Goal: Information Seeking & Learning: Learn about a topic

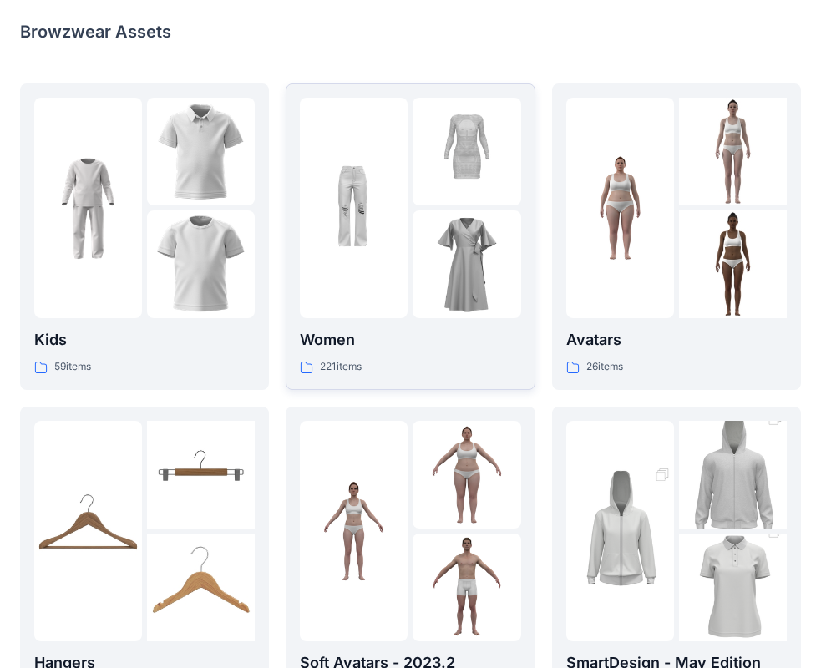
click at [328, 358] on p "221 items" at bounding box center [341, 367] width 42 height 18
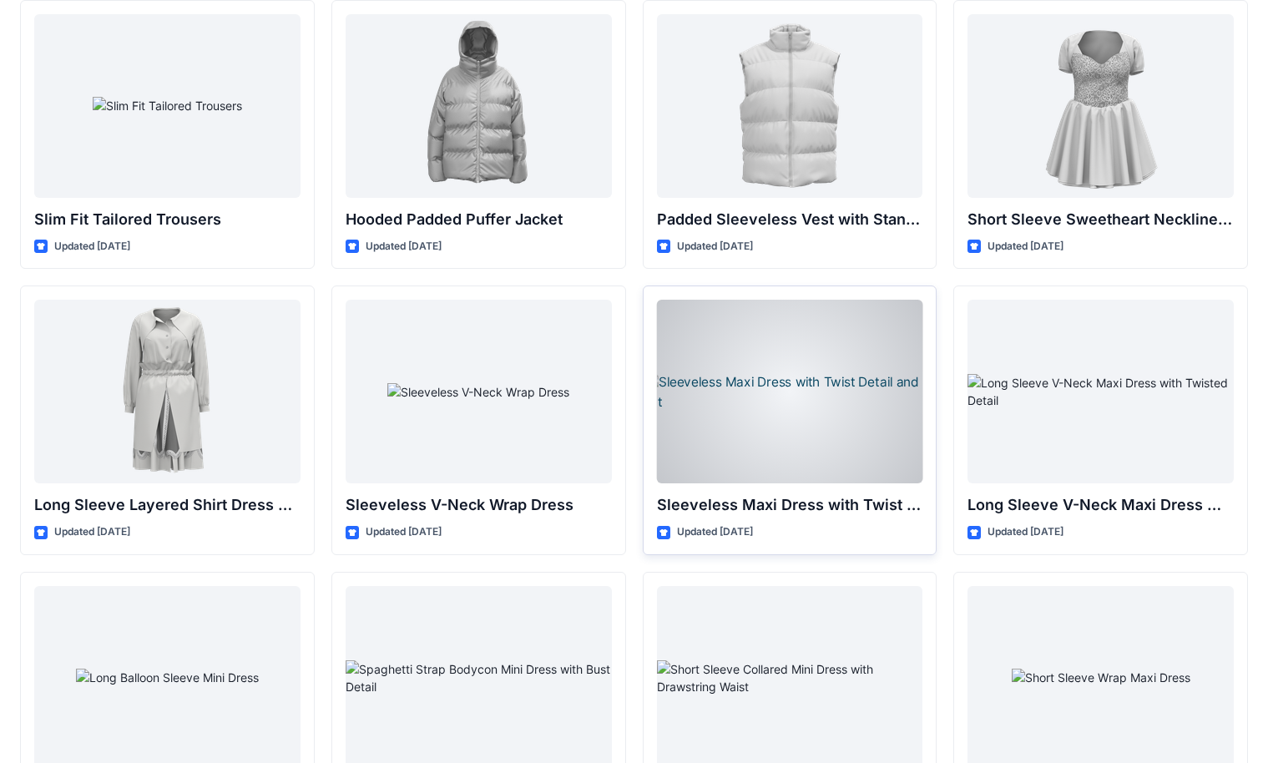
scroll to position [1517, 0]
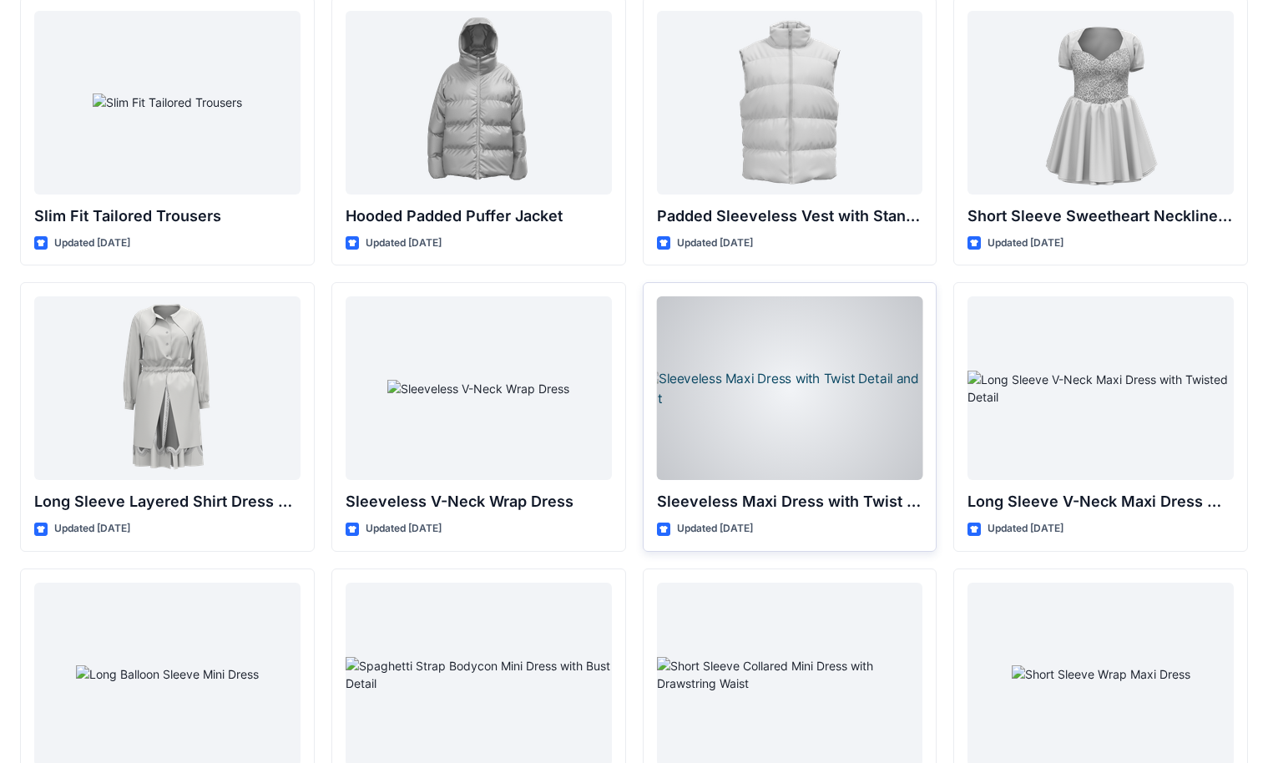
click at [803, 358] on div at bounding box center [790, 388] width 266 height 184
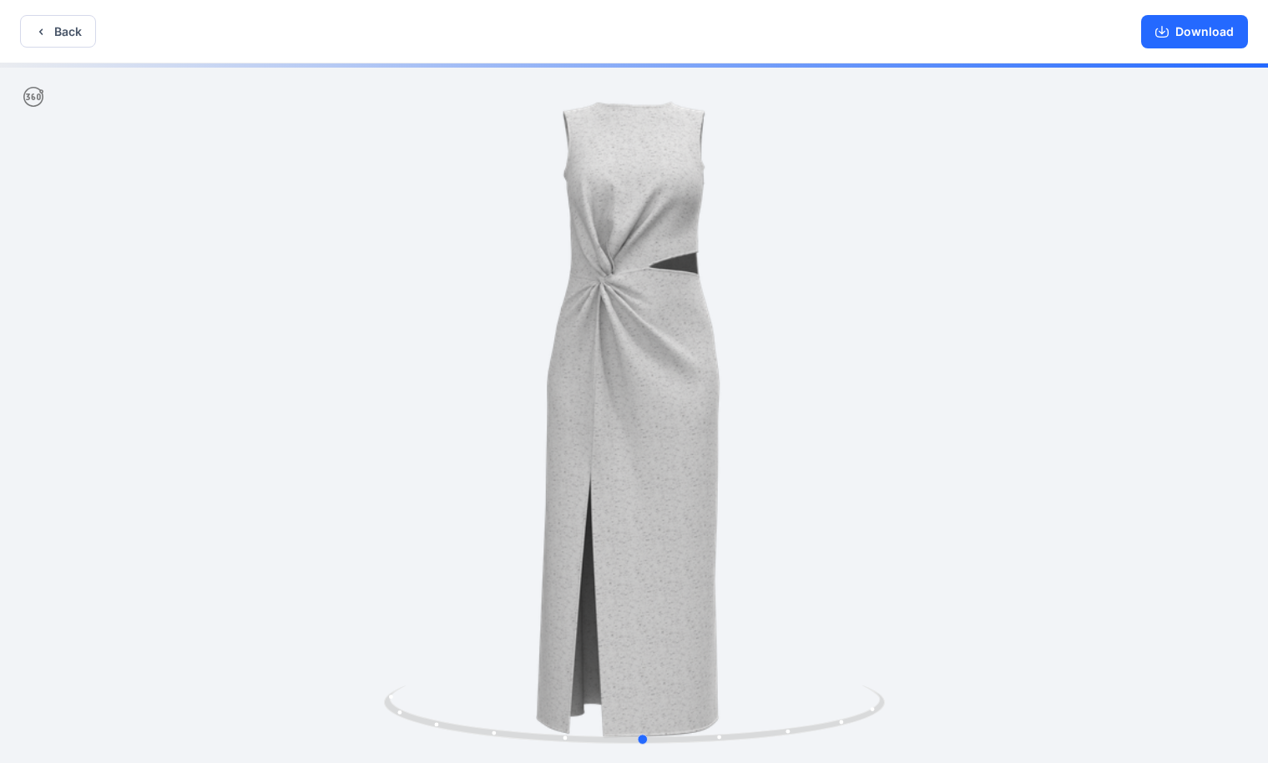
drag, startPoint x: 488, startPoint y: 430, endPoint x: 990, endPoint y: 386, distance: 503.6
click at [834, 382] on div at bounding box center [634, 414] width 1268 height 703
click at [48, 32] on button "Back" at bounding box center [58, 31] width 76 height 33
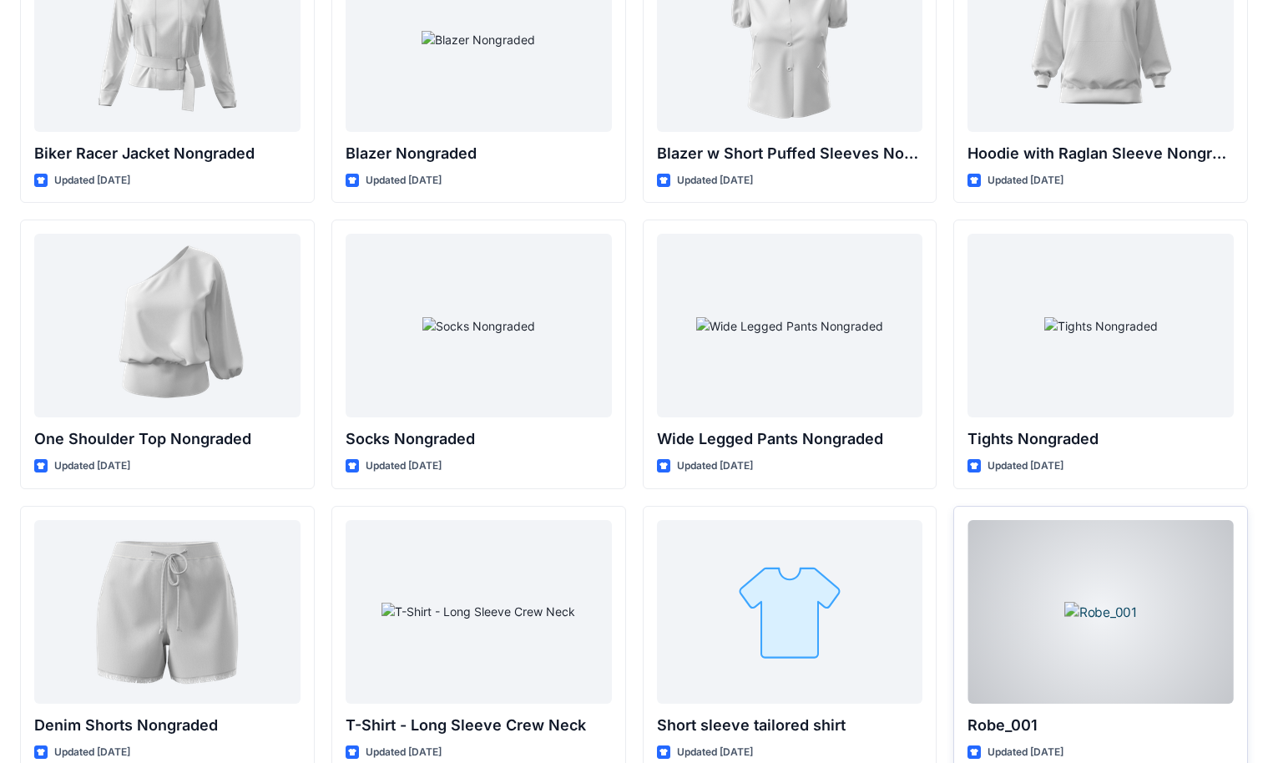
scroll to position [13086, 0]
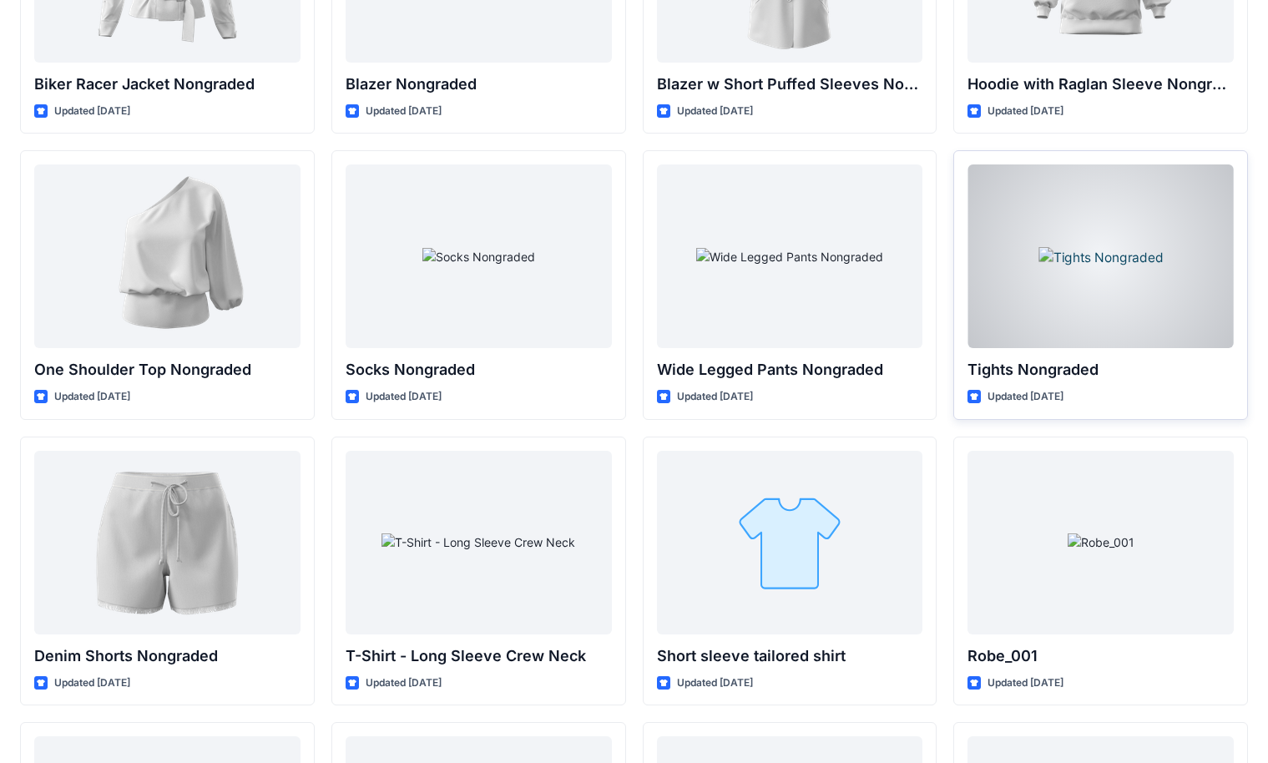
click at [834, 285] on div at bounding box center [1100, 256] width 266 height 184
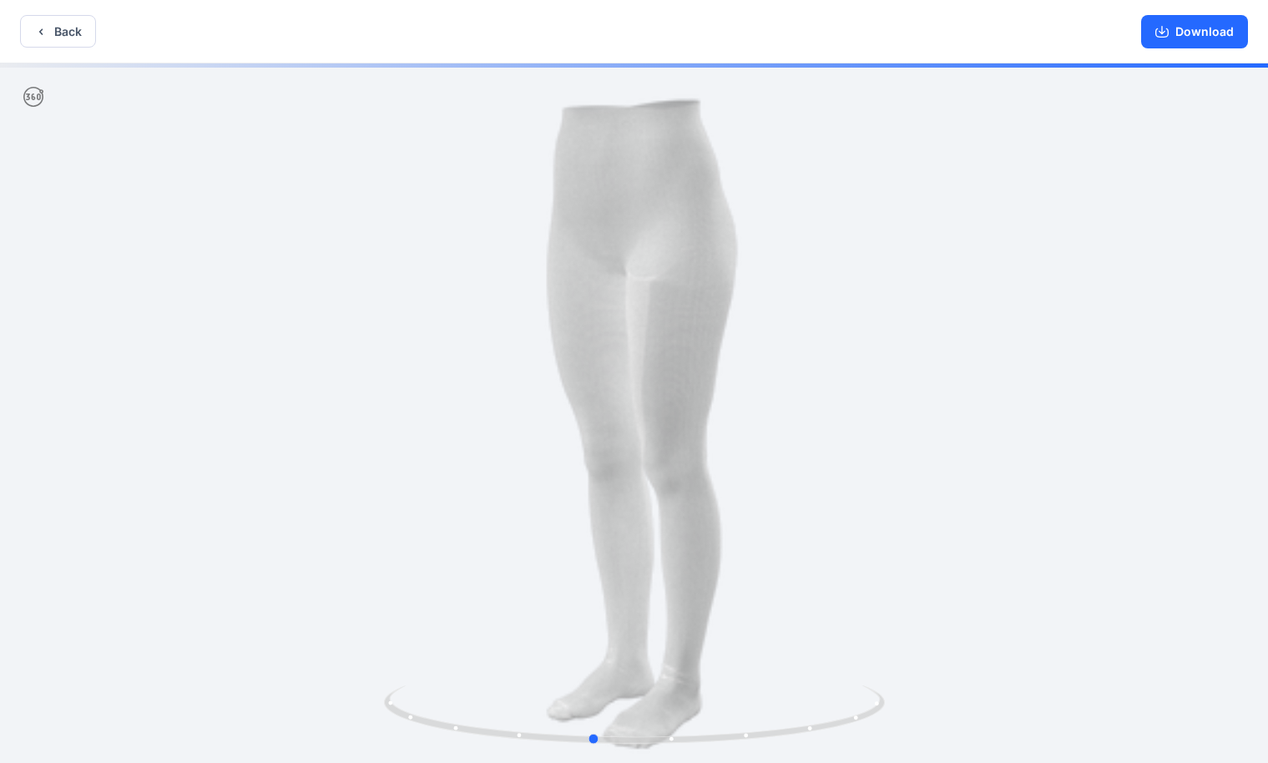
drag, startPoint x: 518, startPoint y: 460, endPoint x: 978, endPoint y: 502, distance: 461.8
click at [834, 502] on div at bounding box center [634, 414] width 1268 height 703
click at [42, 39] on button "Back" at bounding box center [58, 31] width 76 height 33
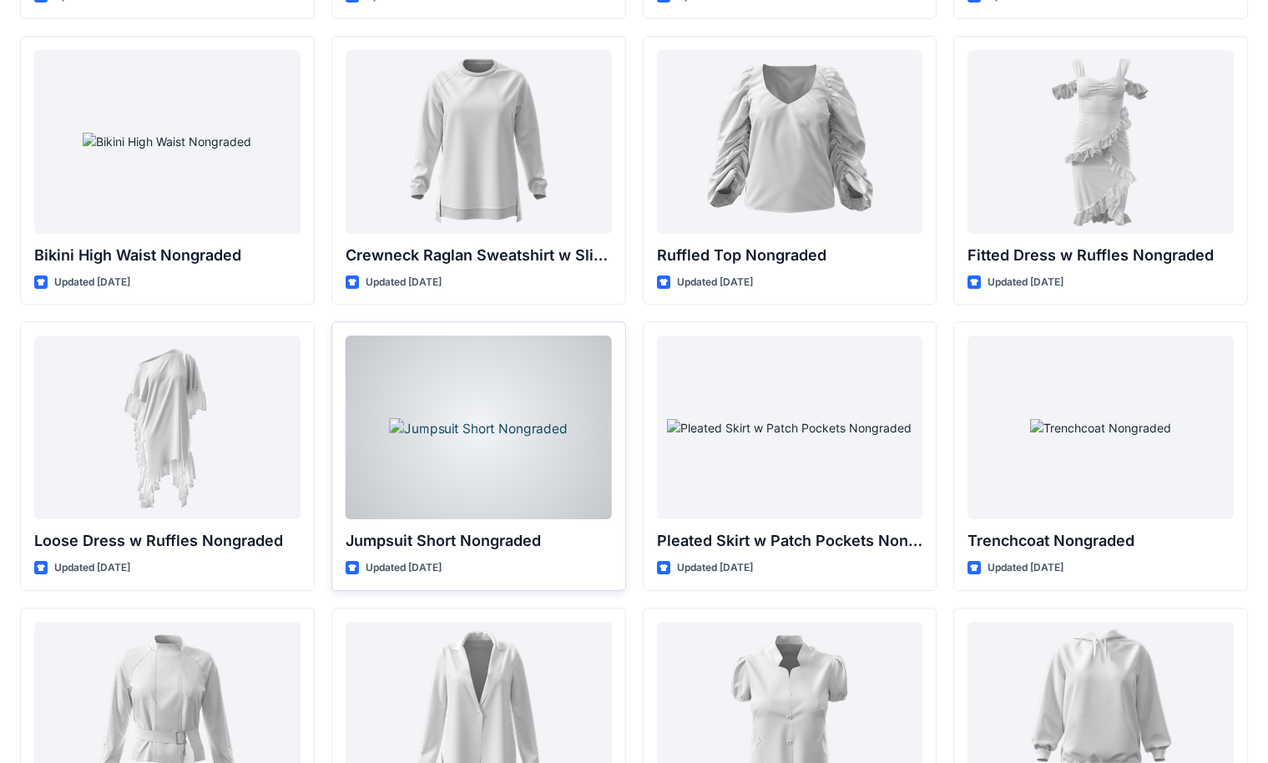
scroll to position [12248, 0]
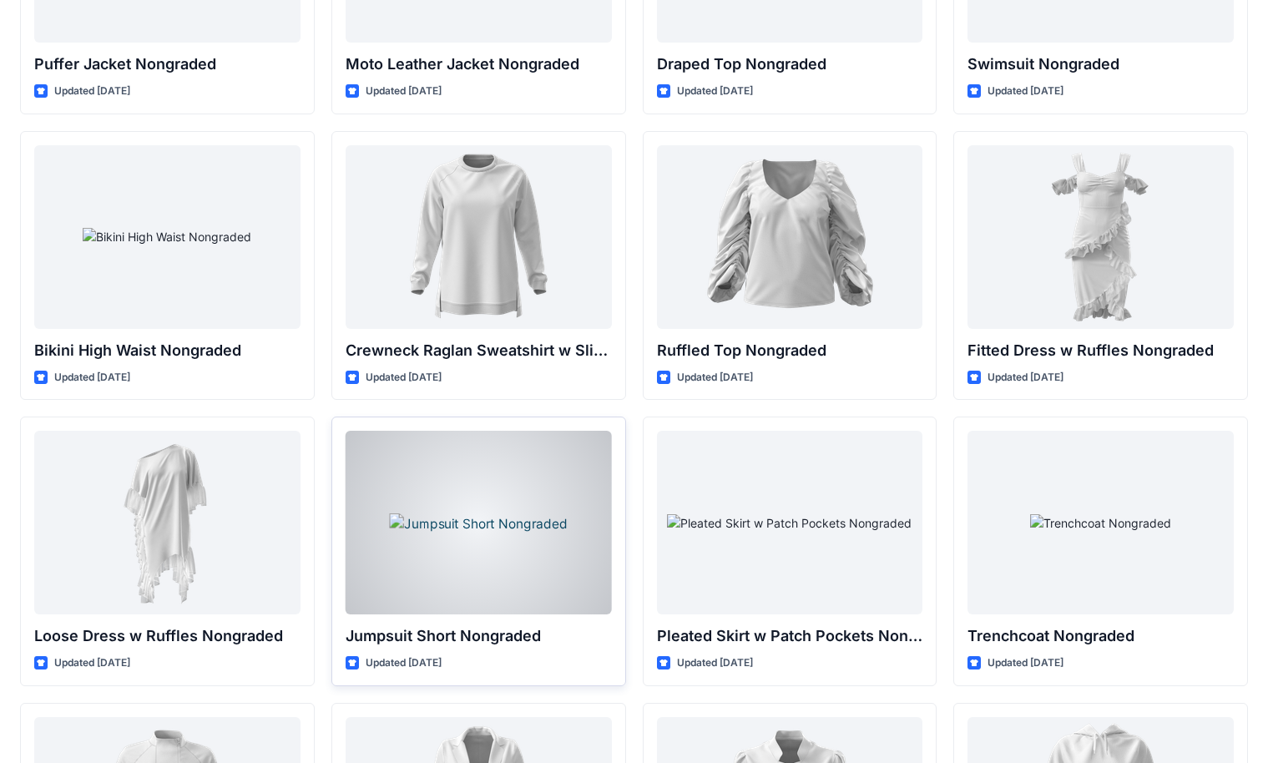
click at [570, 556] on div at bounding box center [479, 523] width 266 height 184
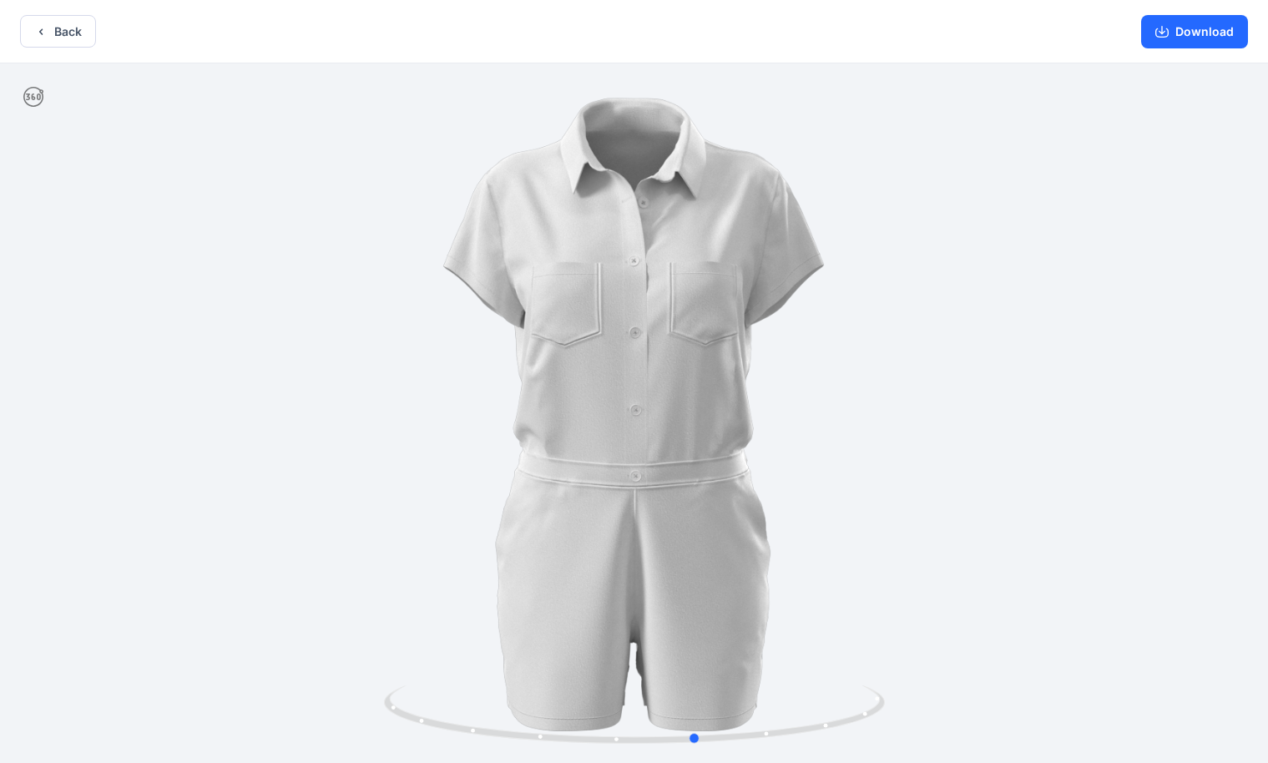
drag, startPoint x: 798, startPoint y: 462, endPoint x: 360, endPoint y: 492, distance: 439.2
click at [360, 492] on div at bounding box center [634, 414] width 1268 height 703
click at [67, 30] on button "Back" at bounding box center [58, 31] width 76 height 33
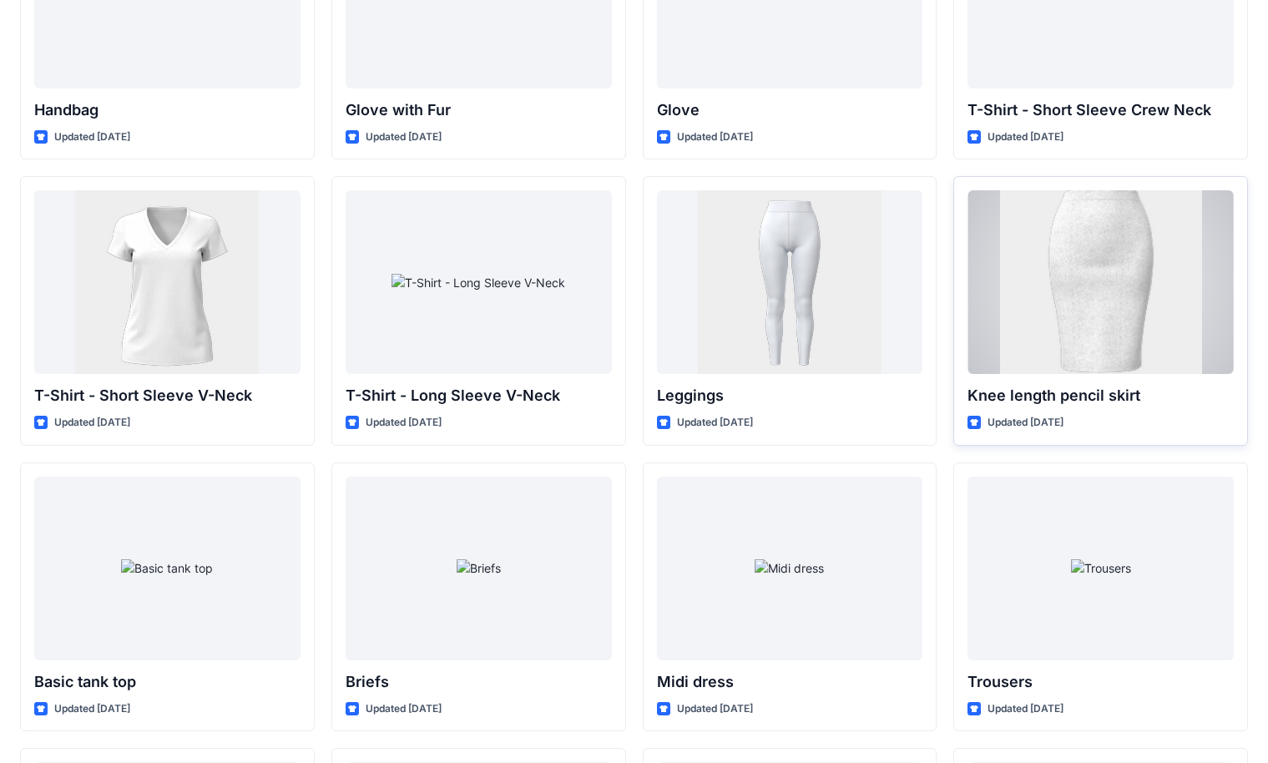
scroll to position [9911, 0]
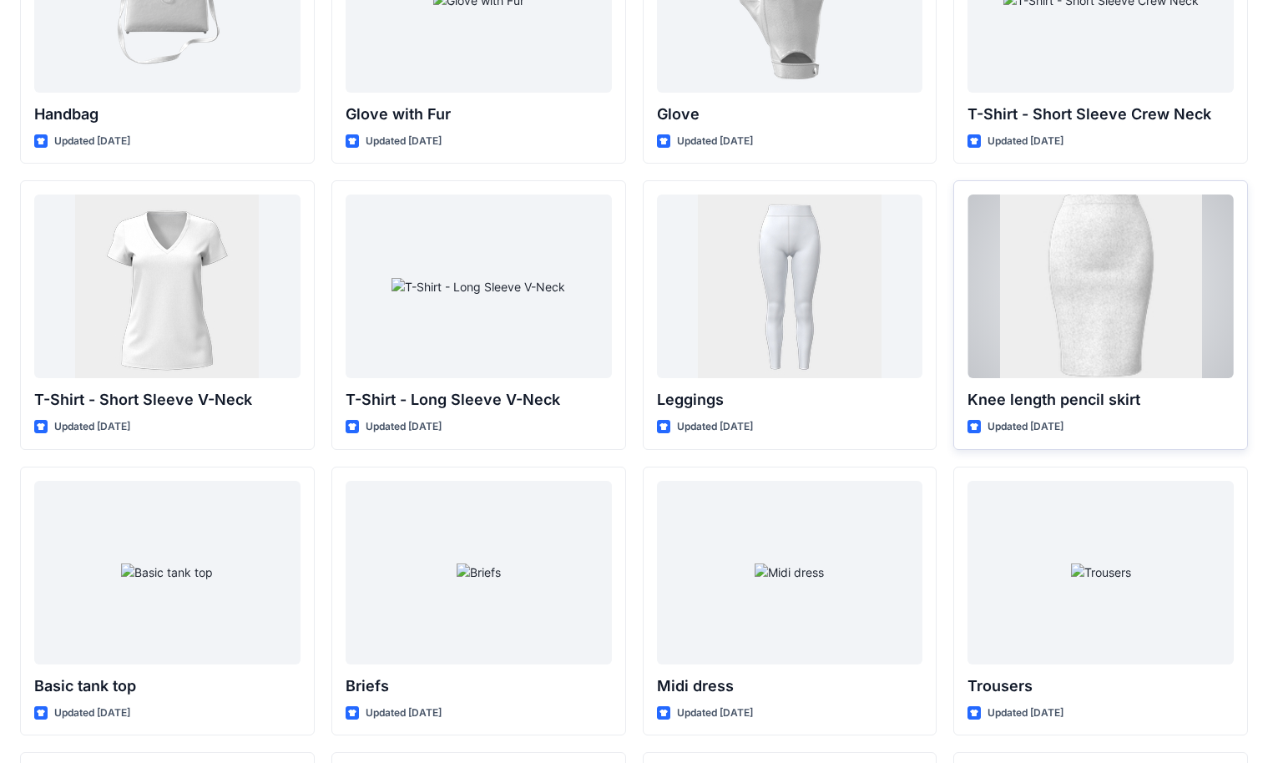
click at [834, 255] on div at bounding box center [1100, 286] width 266 height 184
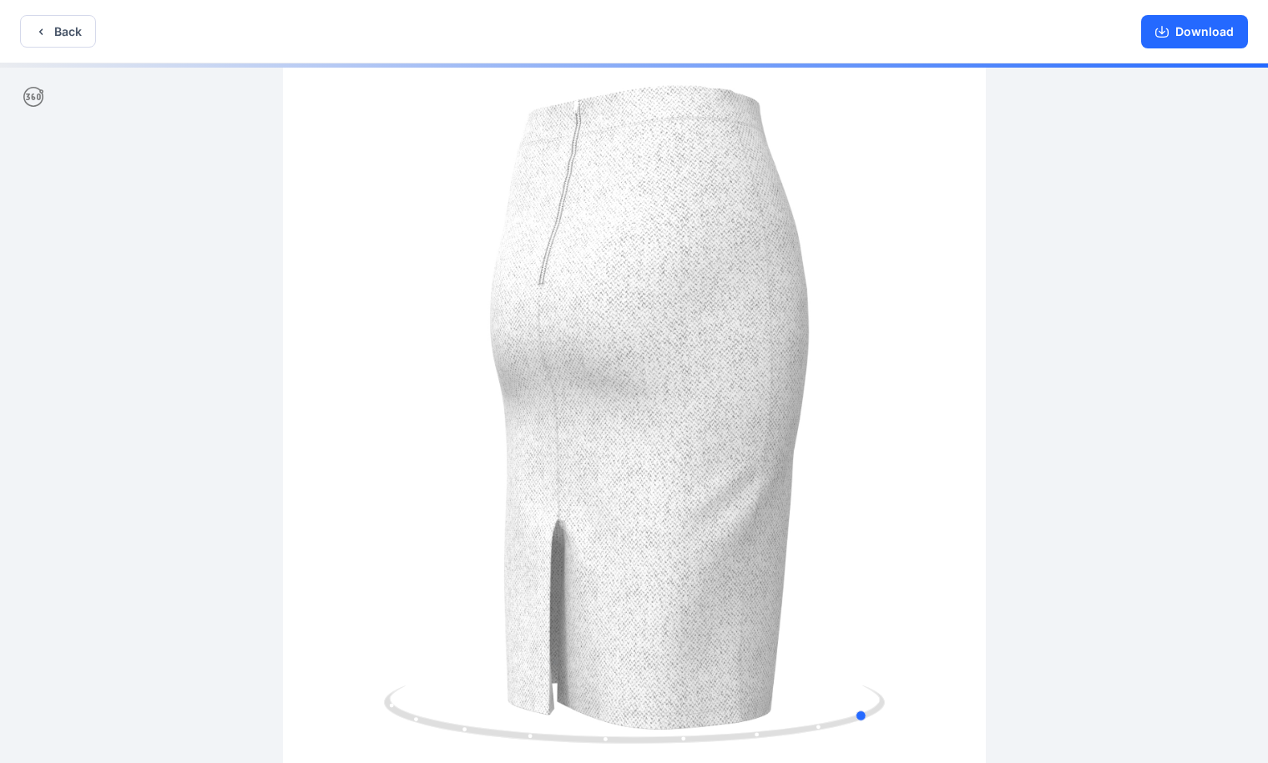
drag, startPoint x: 401, startPoint y: 500, endPoint x: 767, endPoint y: 552, distance: 369.2
click at [759, 553] on div at bounding box center [634, 414] width 1268 height 703
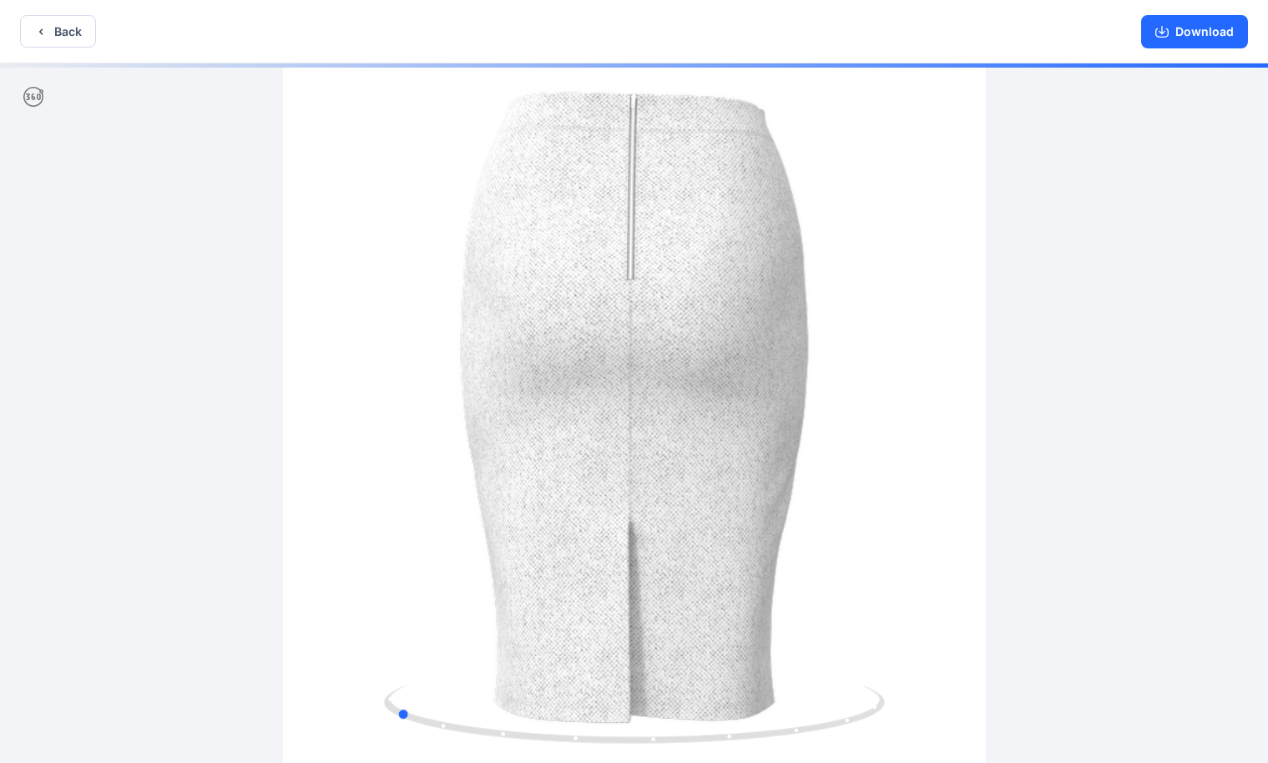
drag, startPoint x: 395, startPoint y: 234, endPoint x: 800, endPoint y: 403, distance: 438.9
click at [800, 403] on div at bounding box center [634, 414] width 1268 height 703
click at [68, 32] on button "Back" at bounding box center [58, 31] width 76 height 33
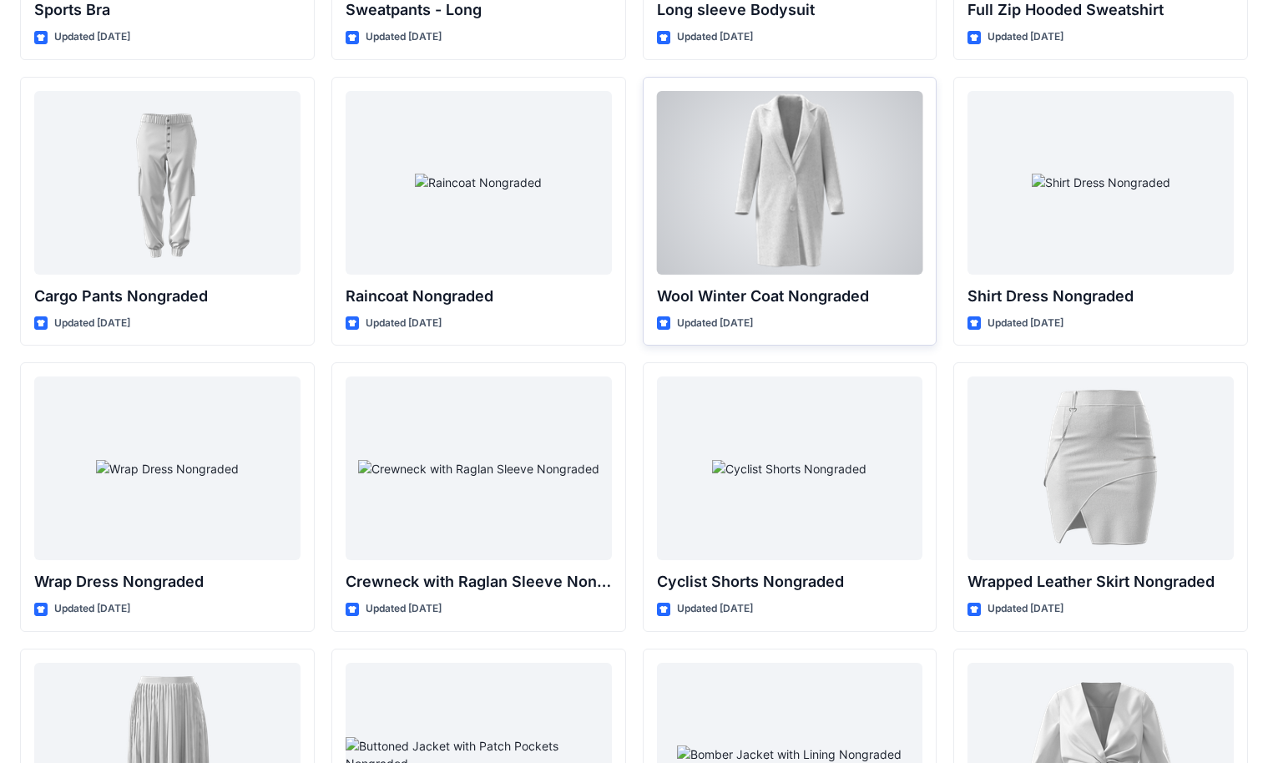
scroll to position [10912, 0]
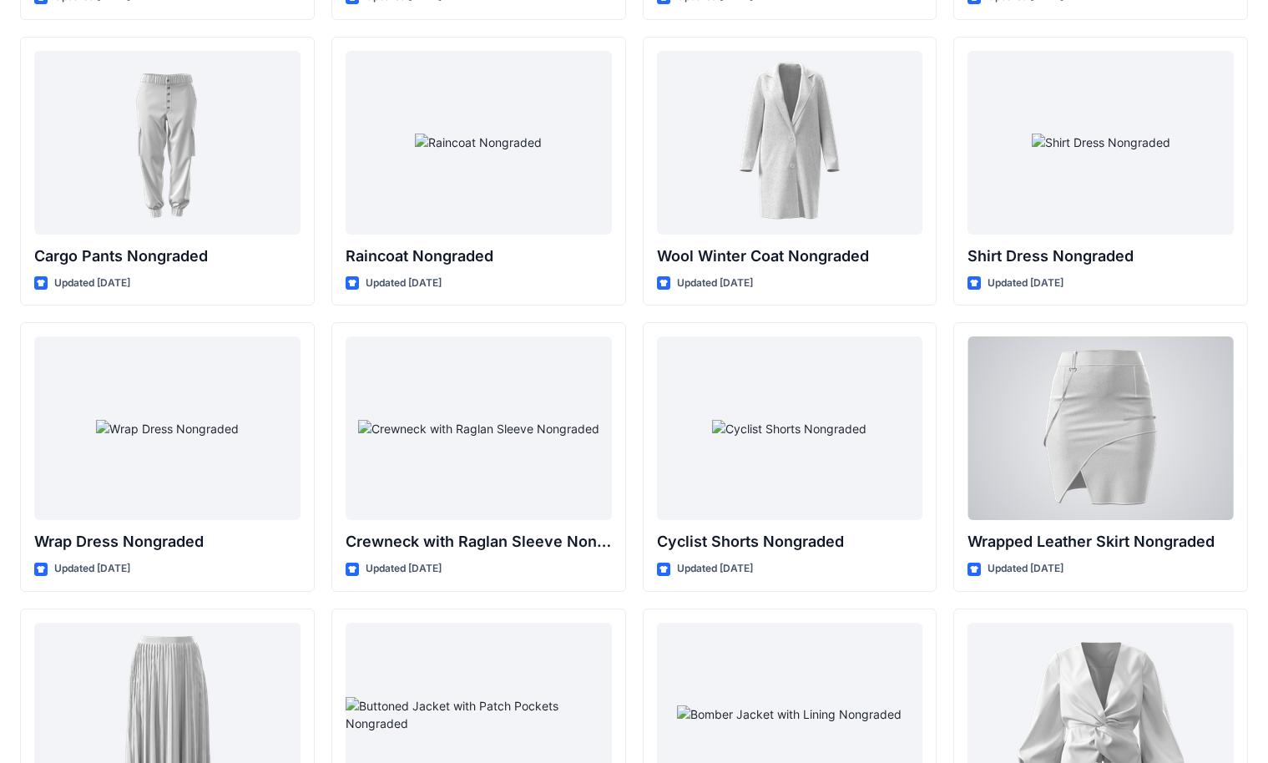
click at [834, 424] on div at bounding box center [1100, 428] width 266 height 184
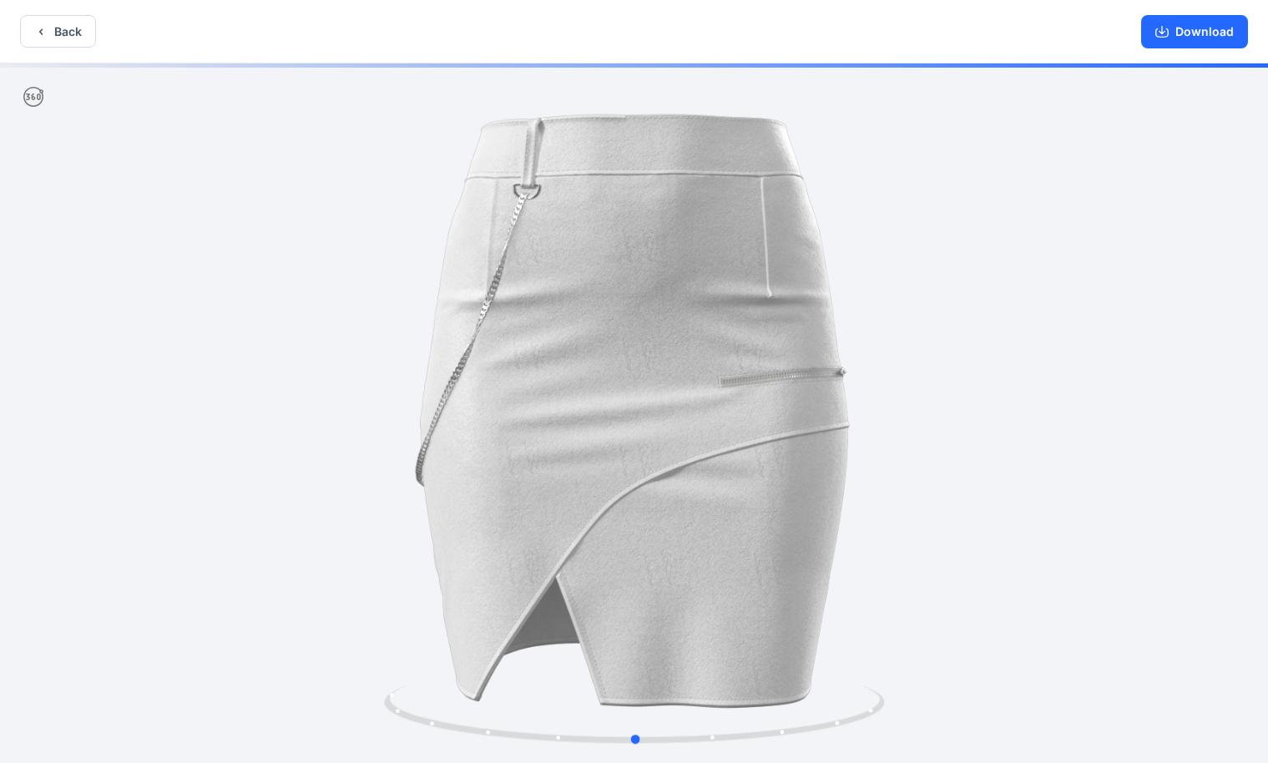
drag, startPoint x: 374, startPoint y: 381, endPoint x: 879, endPoint y: 445, distance: 509.1
click at [834, 445] on div at bounding box center [634, 414] width 1268 height 703
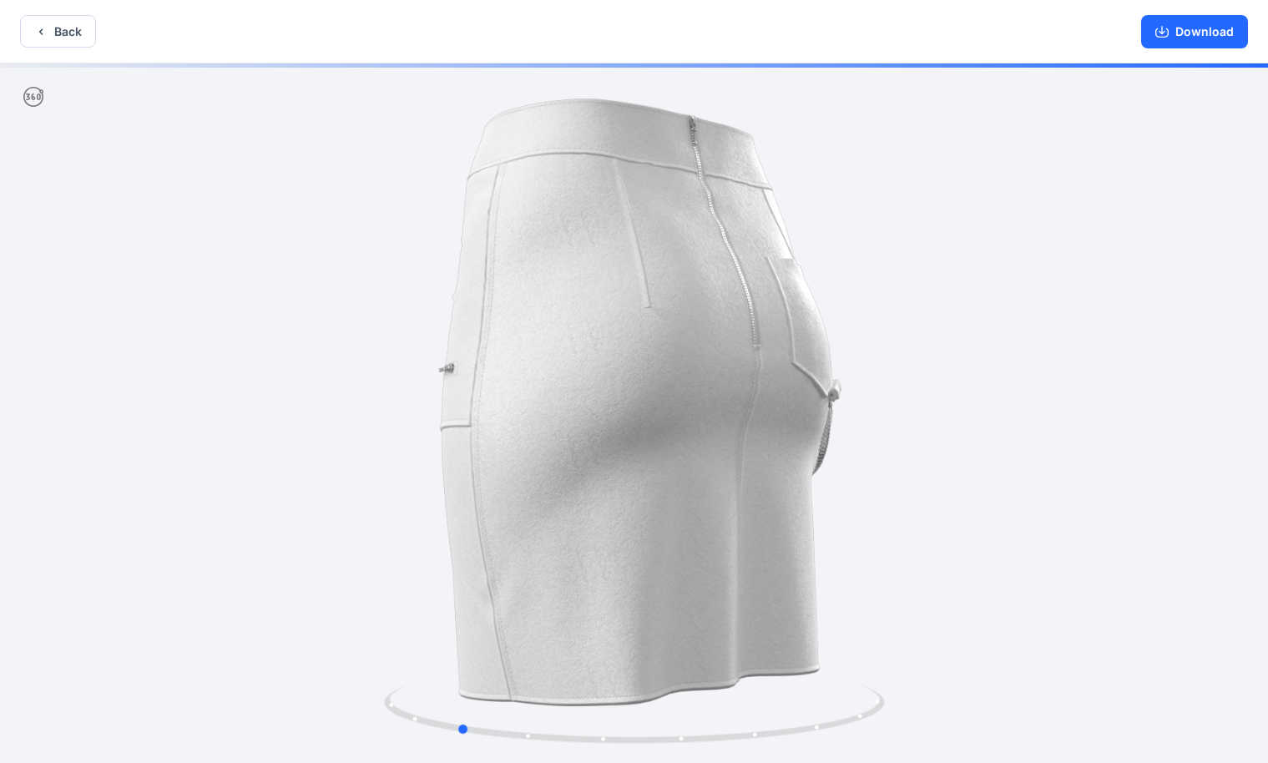
drag, startPoint x: 557, startPoint y: 446, endPoint x: 909, endPoint y: 482, distance: 354.1
click at [834, 484] on div at bounding box center [634, 414] width 1268 height 703
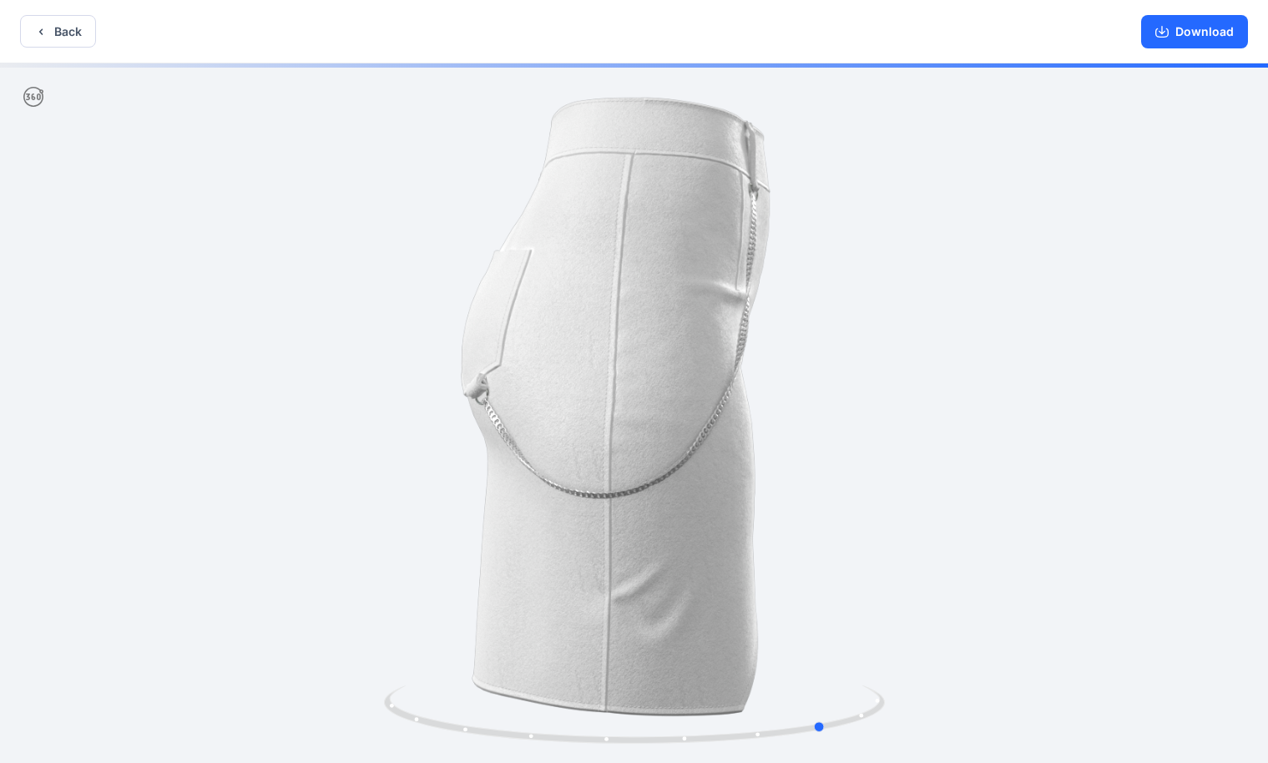
drag, startPoint x: 448, startPoint y: 449, endPoint x: 794, endPoint y: 492, distance: 348.2
click at [784, 492] on div at bounding box center [634, 414] width 1268 height 703
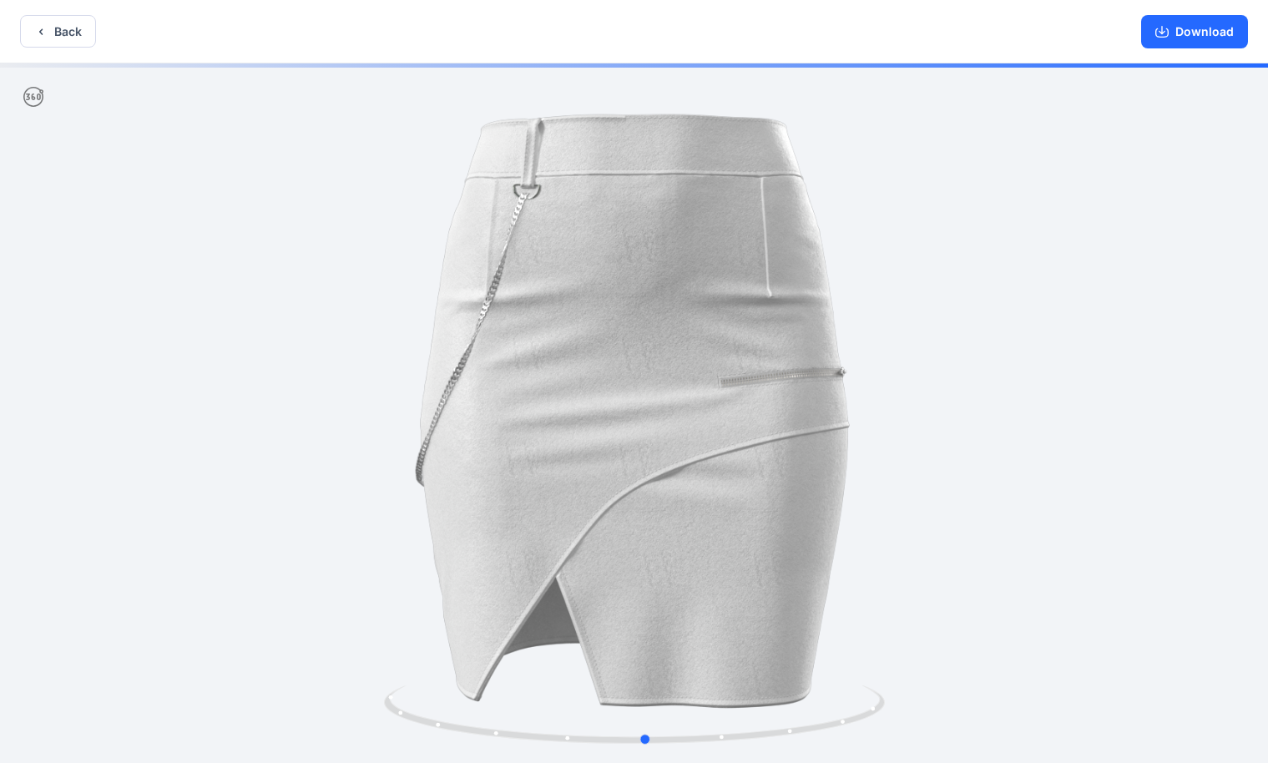
drag, startPoint x: 383, startPoint y: 458, endPoint x: 733, endPoint y: 497, distance: 351.8
click at [722, 499] on div at bounding box center [634, 414] width 1268 height 703
click at [397, 477] on div at bounding box center [634, 414] width 1268 height 703
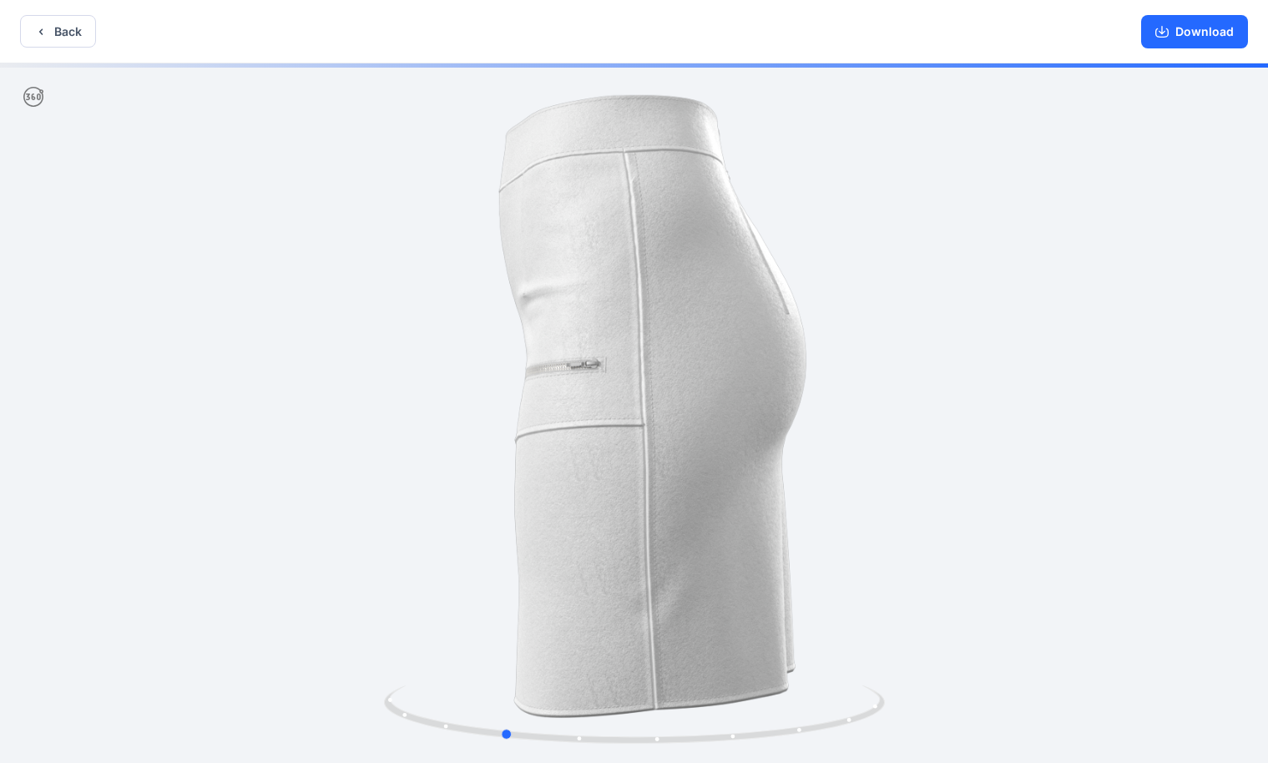
drag, startPoint x: 551, startPoint y: 605, endPoint x: 921, endPoint y: 696, distance: 380.8
click at [834, 667] on div at bounding box center [634, 414] width 1268 height 703
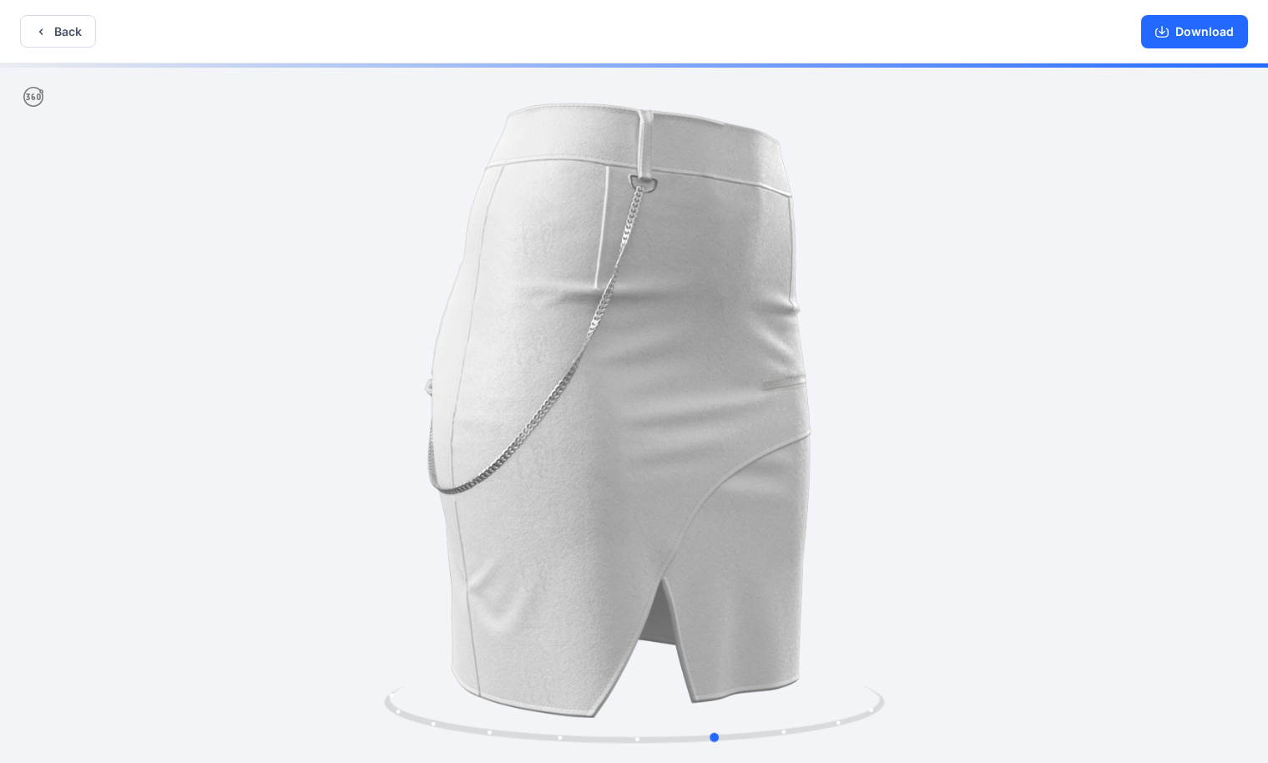
drag, startPoint x: 525, startPoint y: 631, endPoint x: 566, endPoint y: 587, distance: 60.2
click at [568, 631] on div at bounding box center [634, 414] width 1268 height 703
click at [33, 39] on button "Back" at bounding box center [58, 31] width 76 height 33
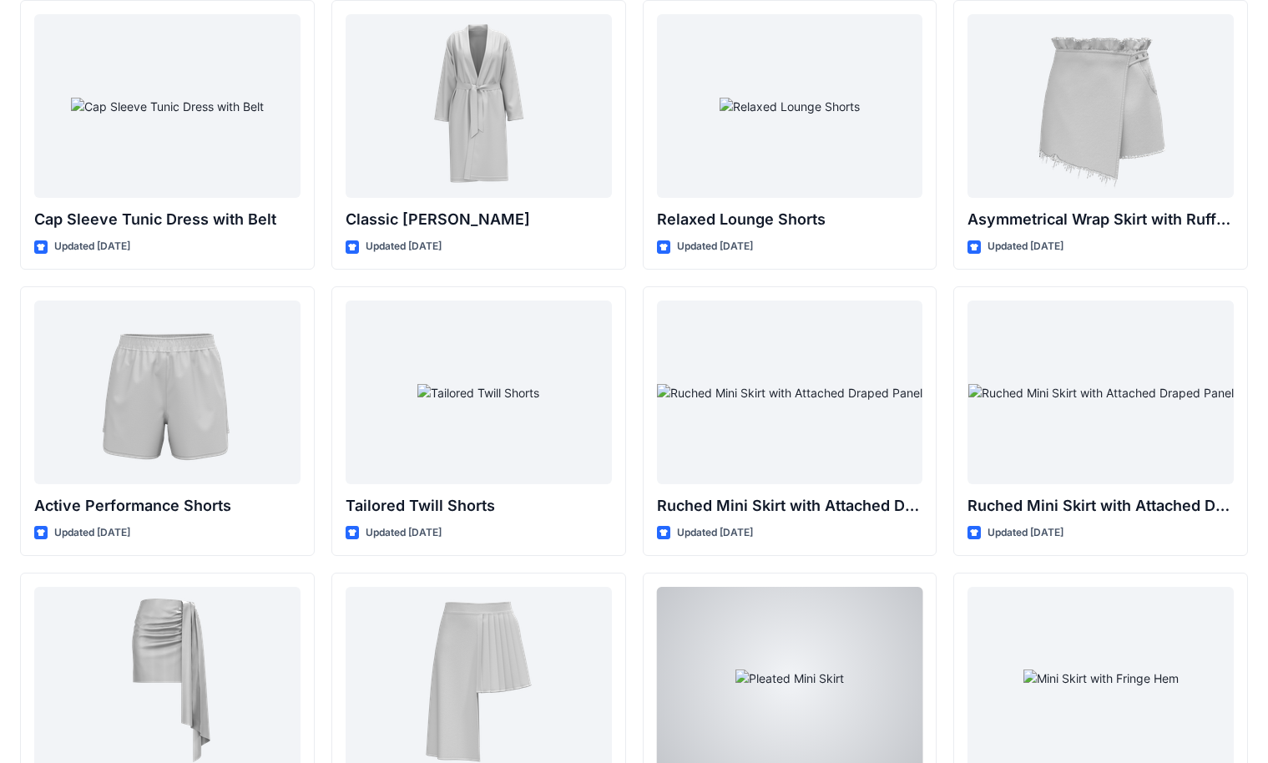
scroll to position [2899, 0]
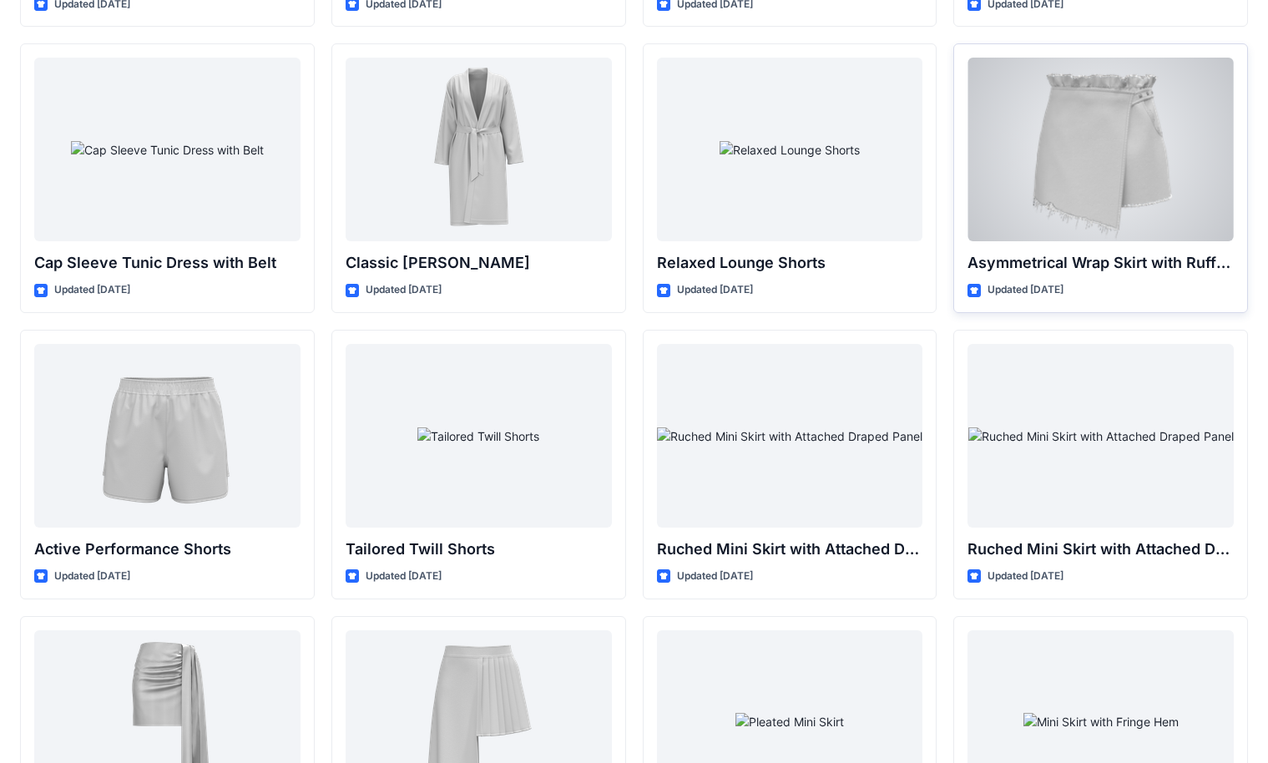
click at [834, 176] on div at bounding box center [1100, 150] width 266 height 184
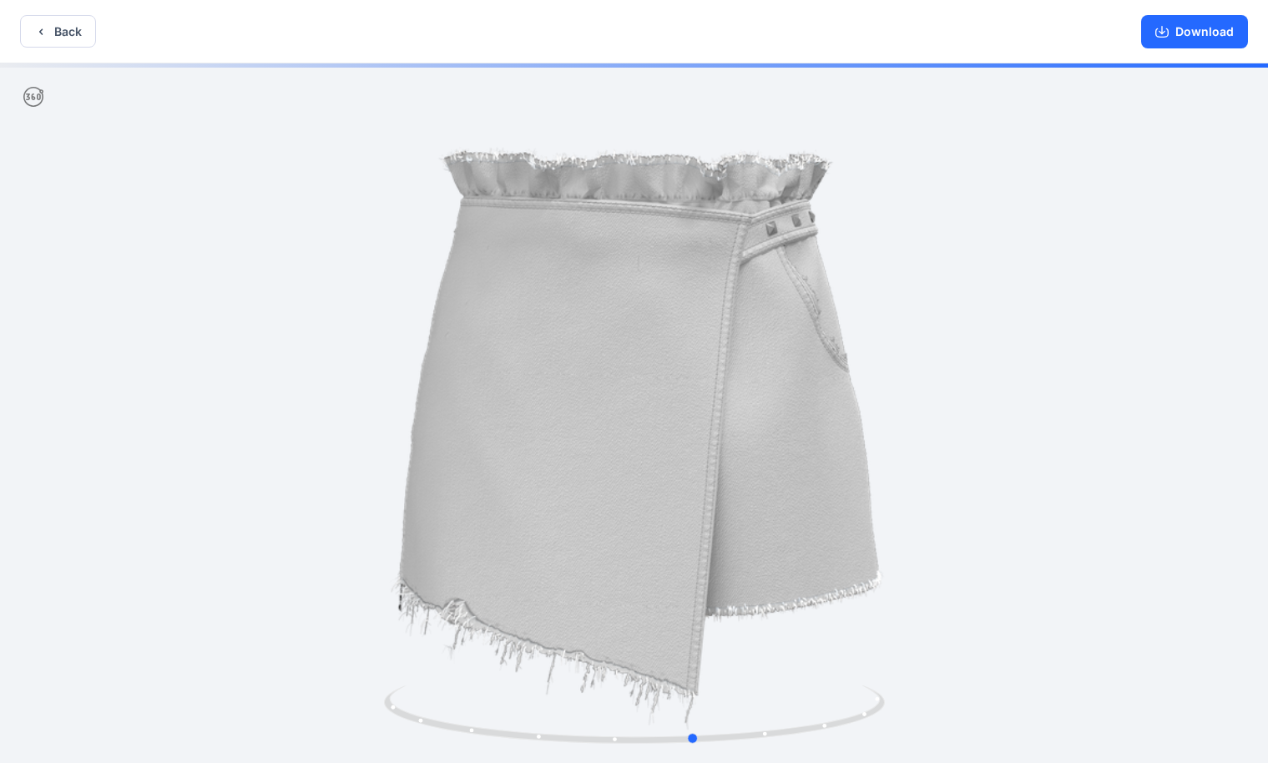
drag, startPoint x: 851, startPoint y: 696, endPoint x: 383, endPoint y: 677, distance: 468.7
click at [391, 667] on div at bounding box center [634, 414] width 1268 height 703
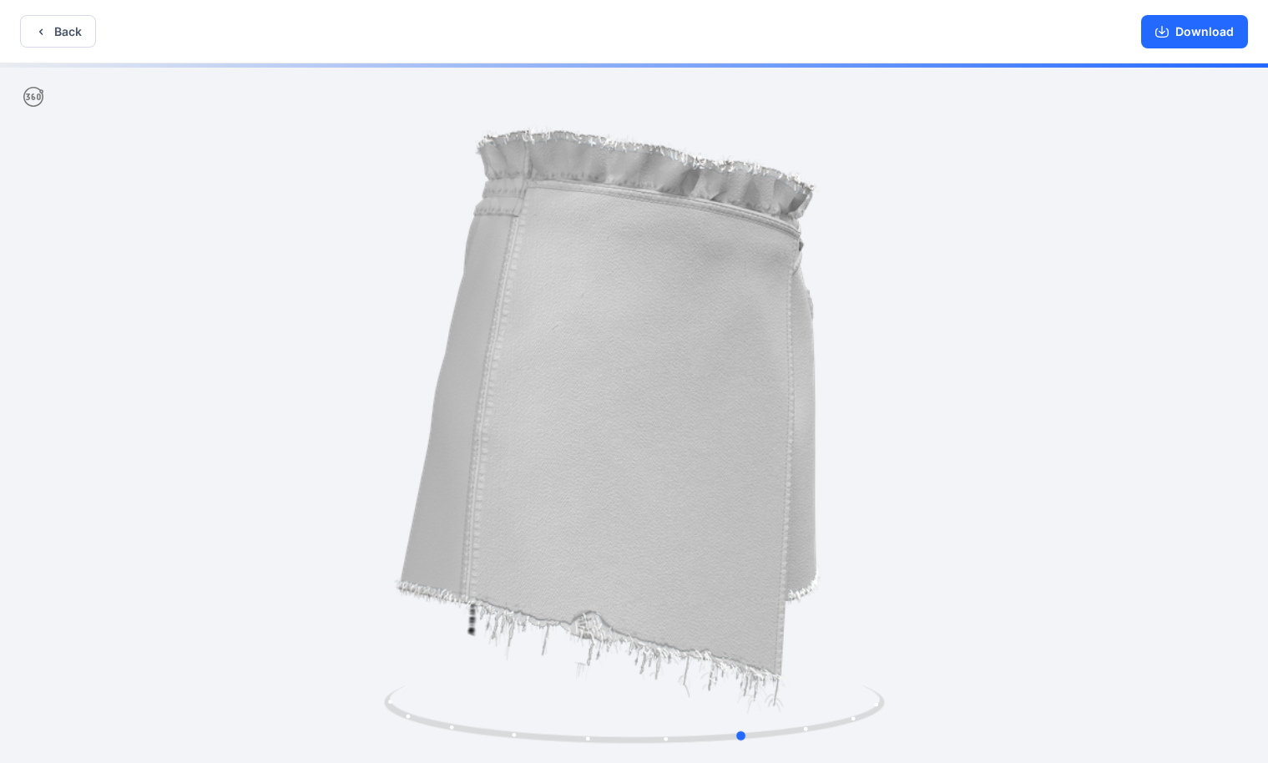
drag, startPoint x: 760, startPoint y: 706, endPoint x: 340, endPoint y: 595, distance: 435.1
click at [334, 600] on div at bounding box center [634, 414] width 1268 height 703
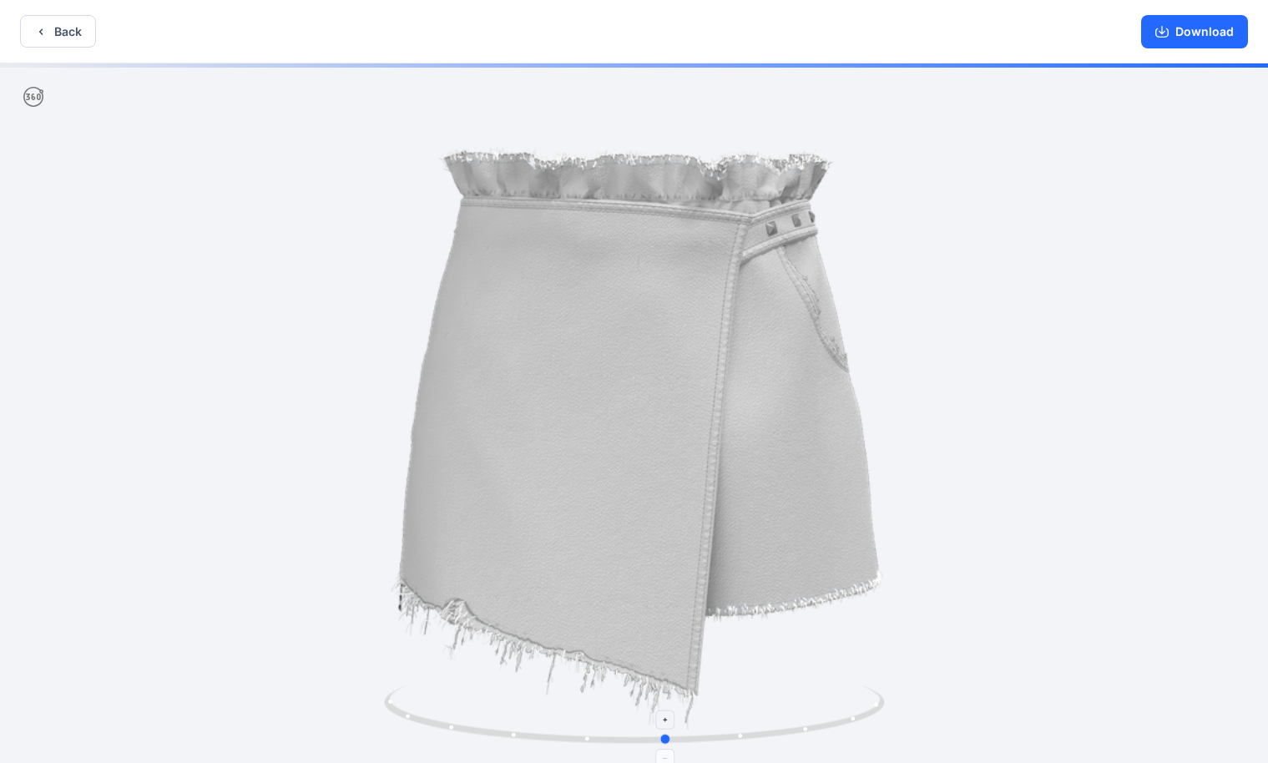
drag, startPoint x: 877, startPoint y: 699, endPoint x: 796, endPoint y: 719, distance: 83.4
click at [796, 667] on icon at bounding box center [636, 716] width 505 height 63
click at [56, 31] on button "Back" at bounding box center [58, 31] width 76 height 33
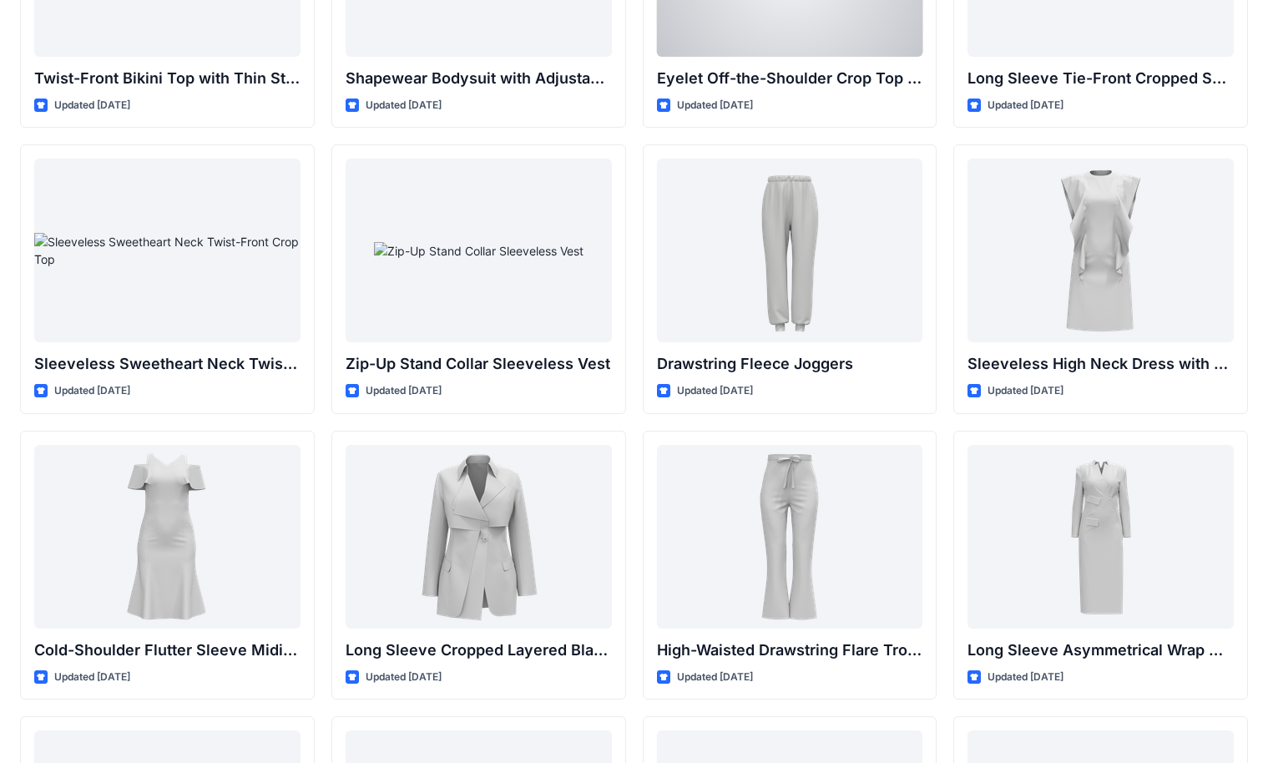
scroll to position [4257, 0]
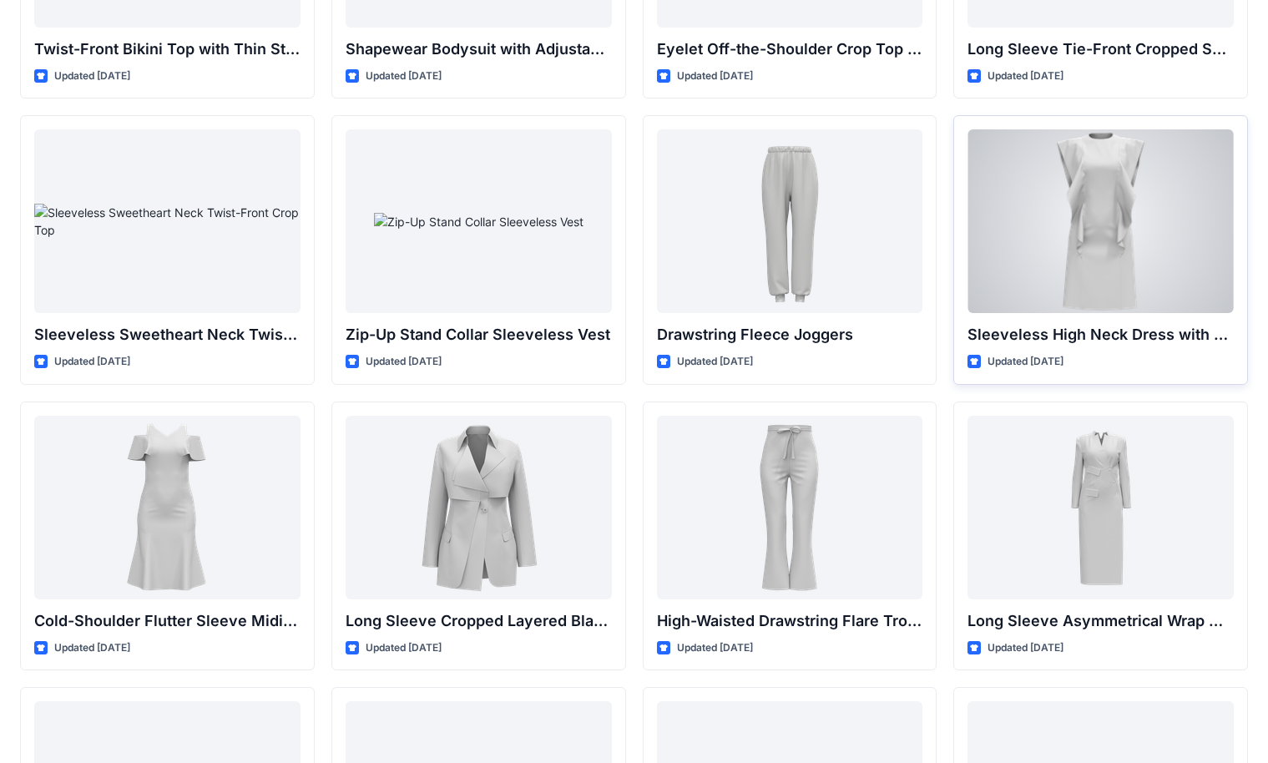
click at [834, 250] on div at bounding box center [1100, 221] width 266 height 184
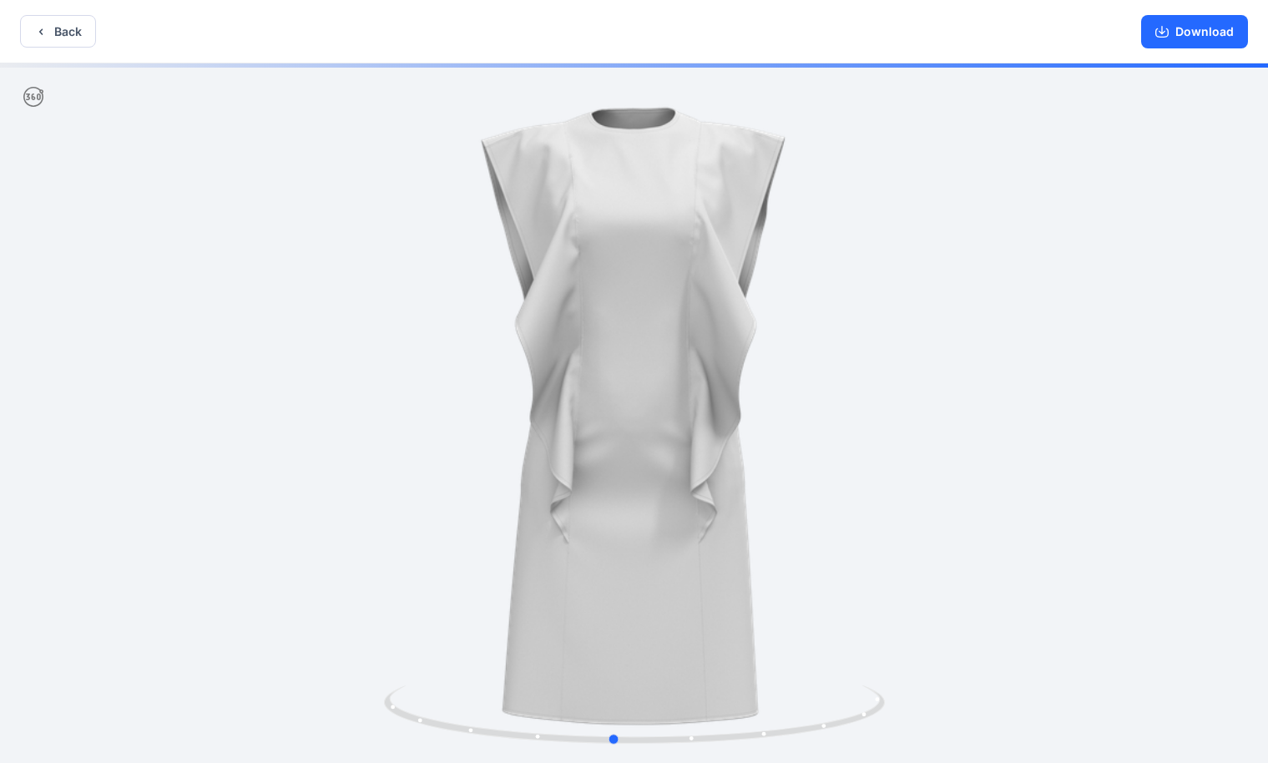
drag, startPoint x: 876, startPoint y: 453, endPoint x: 326, endPoint y: 411, distance: 551.7
click at [329, 411] on div at bounding box center [634, 414] width 1268 height 703
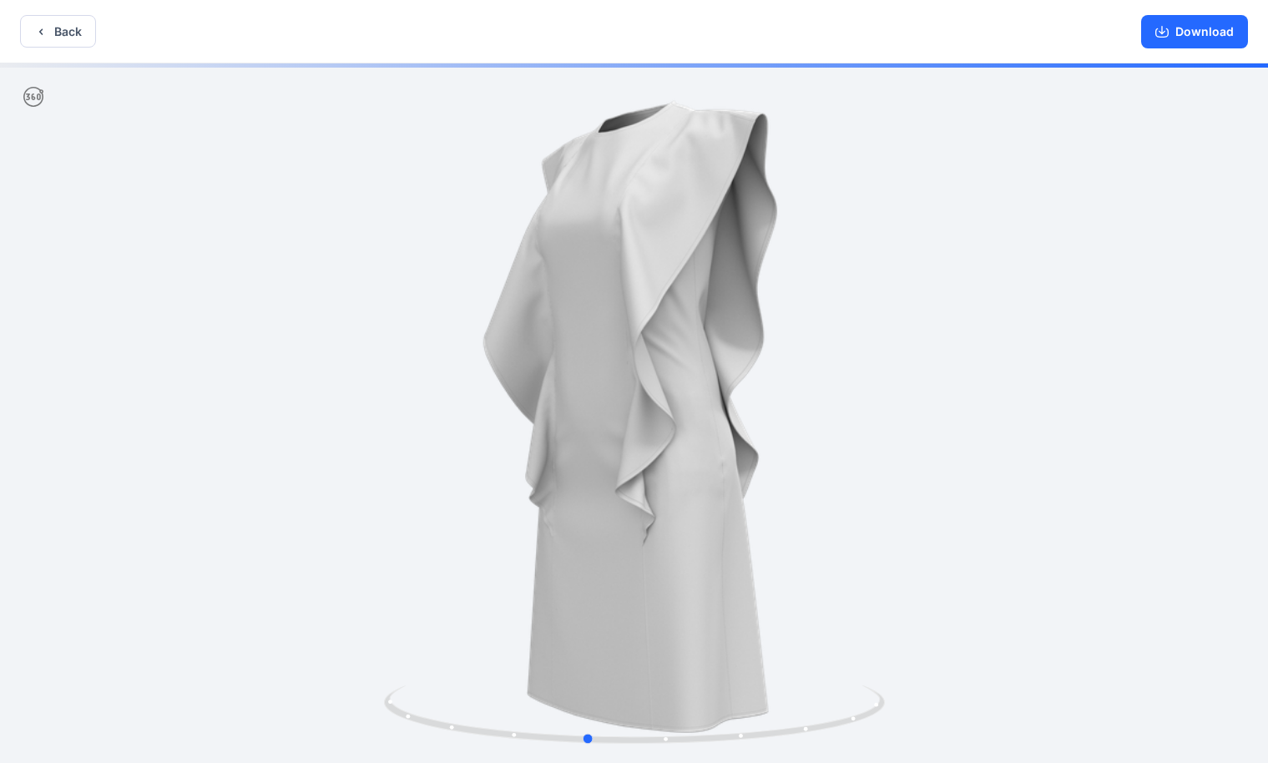
click at [320, 407] on div at bounding box center [634, 414] width 1268 height 703
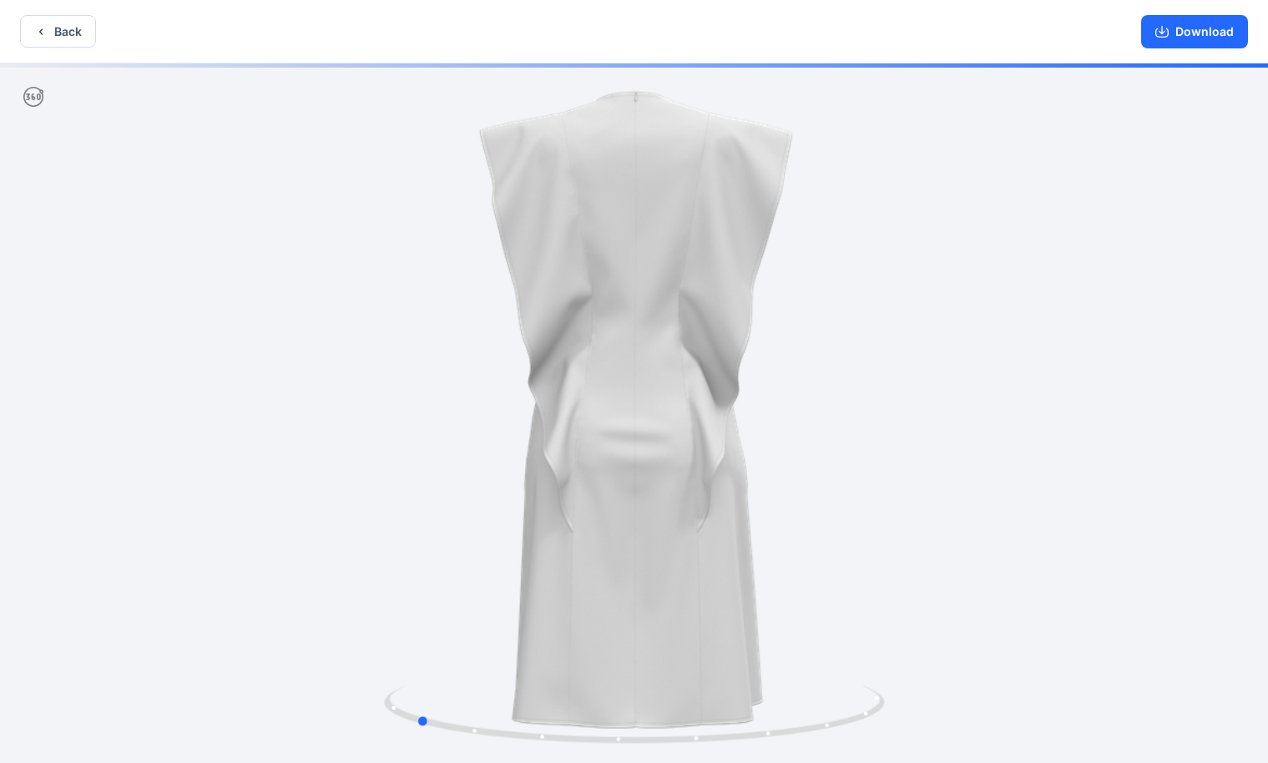
drag, startPoint x: 761, startPoint y: 528, endPoint x: 671, endPoint y: 543, distance: 91.4
click at [671, 543] on div at bounding box center [634, 414] width 1268 height 703
click at [56, 28] on button "Back" at bounding box center [58, 31] width 76 height 33
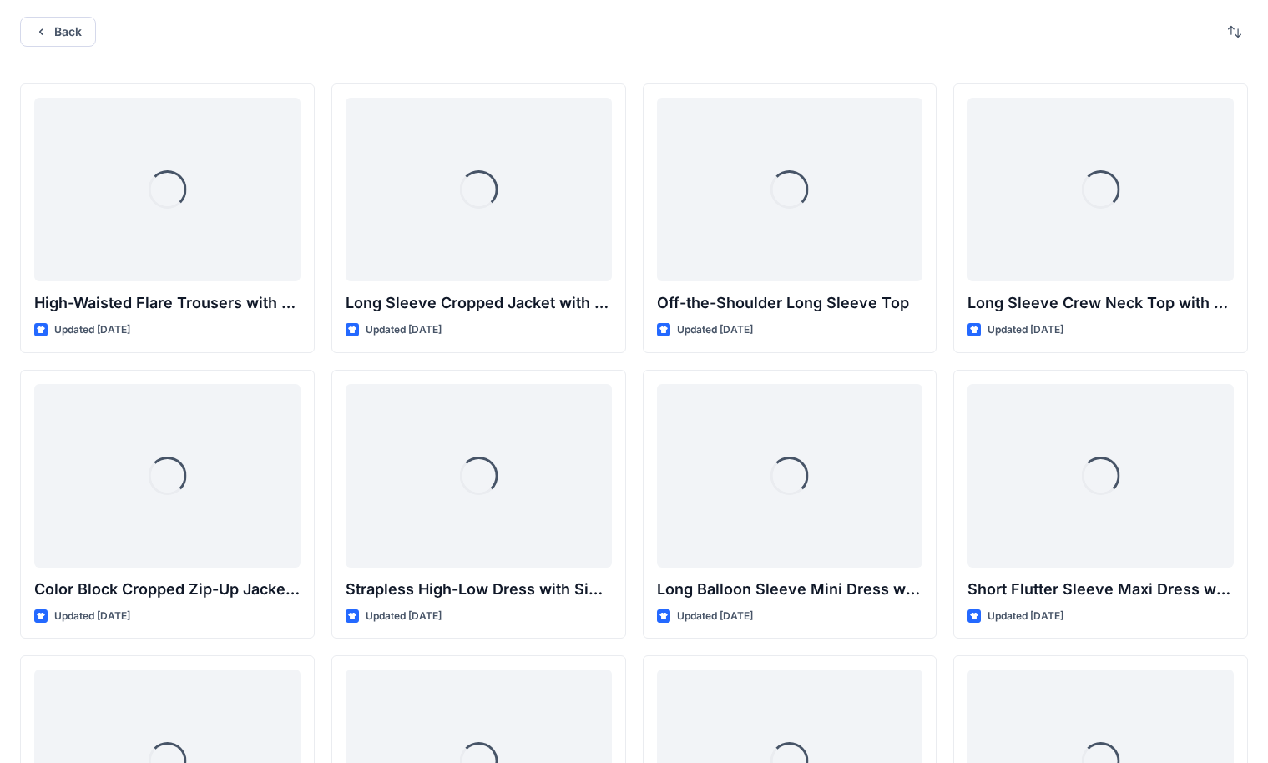
scroll to position [4257, 0]
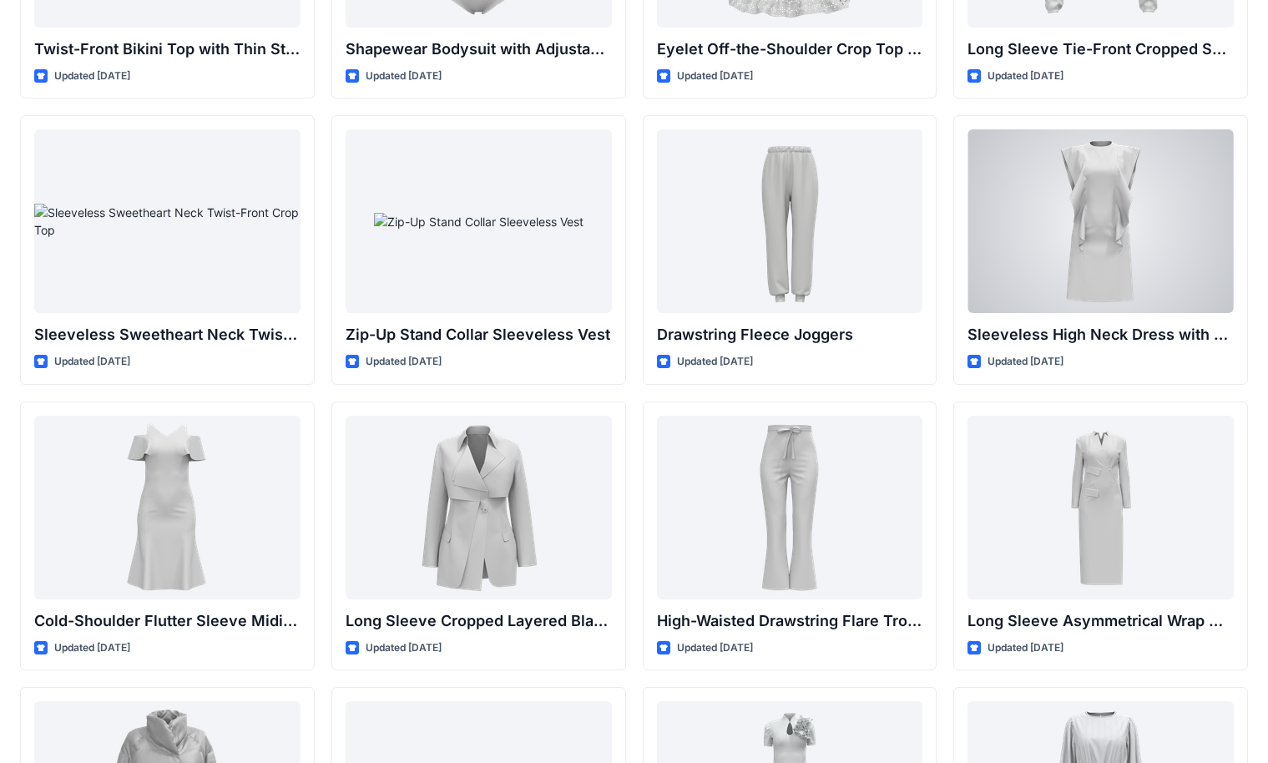
click at [834, 205] on div at bounding box center [1100, 221] width 266 height 184
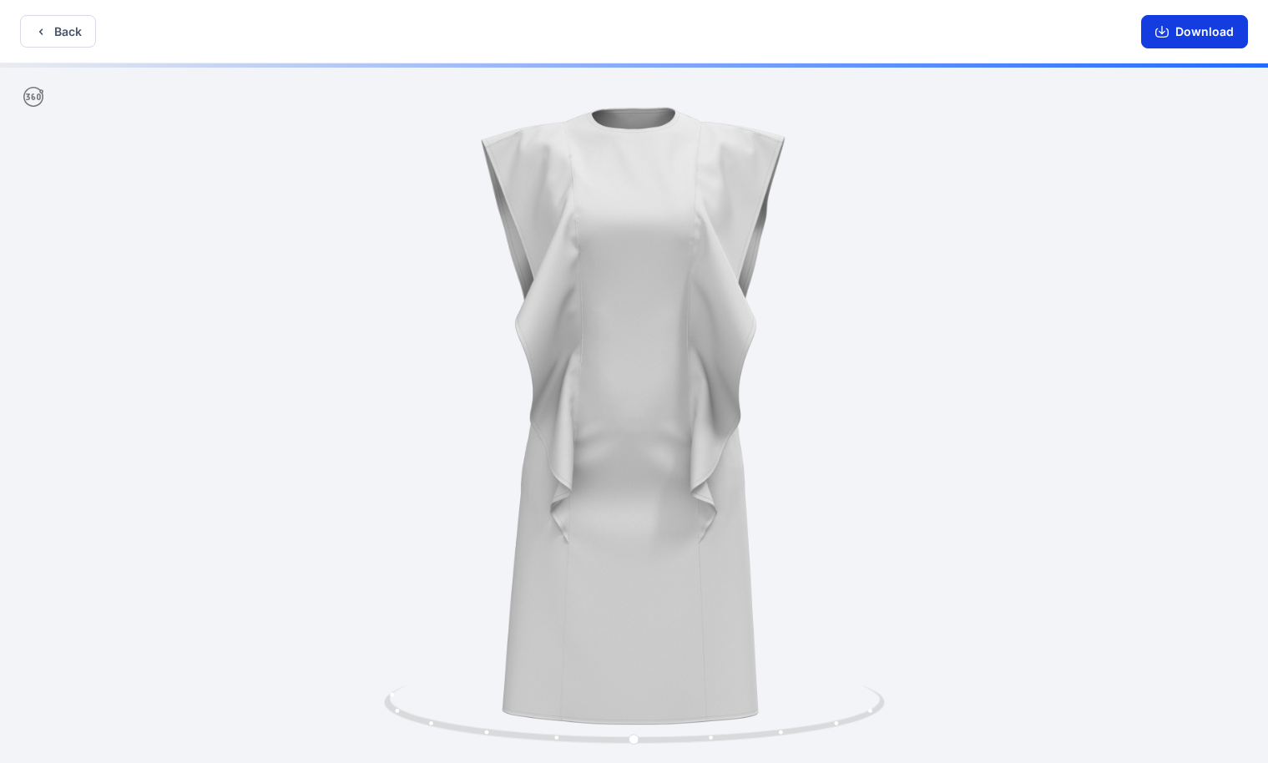
click at [834, 44] on button "Download" at bounding box center [1194, 31] width 107 height 33
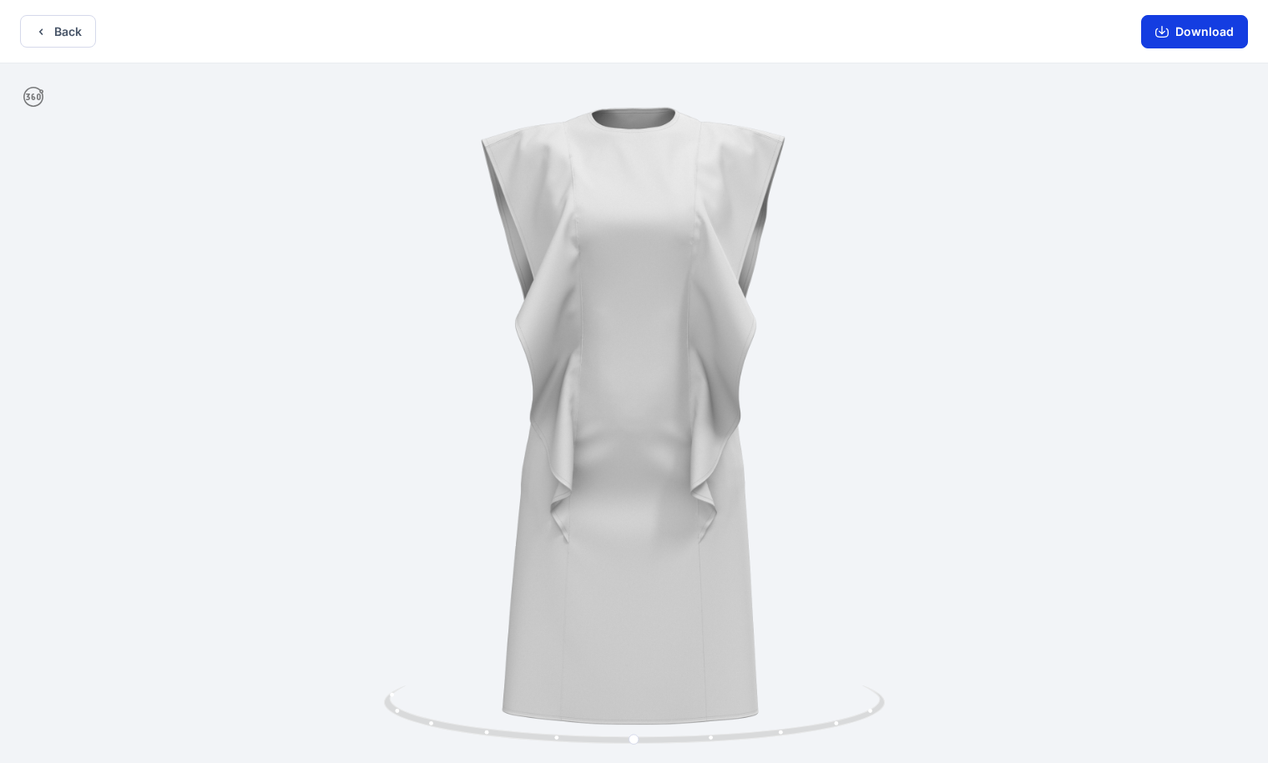
click at [834, 32] on icon "button" at bounding box center [1162, 30] width 7 height 8
click at [47, 51] on div "Back Download" at bounding box center [634, 31] width 1268 height 63
click at [47, 41] on button "Back" at bounding box center [58, 31] width 76 height 33
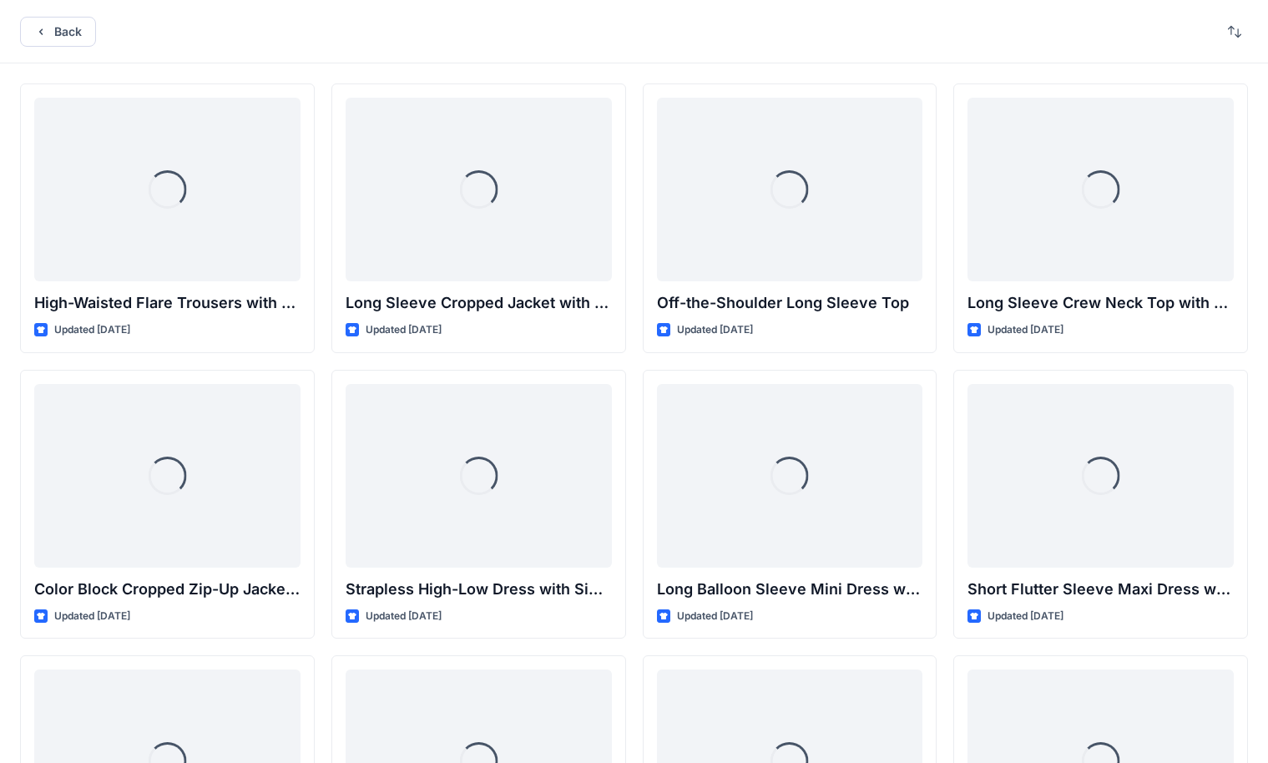
scroll to position [4257, 0]
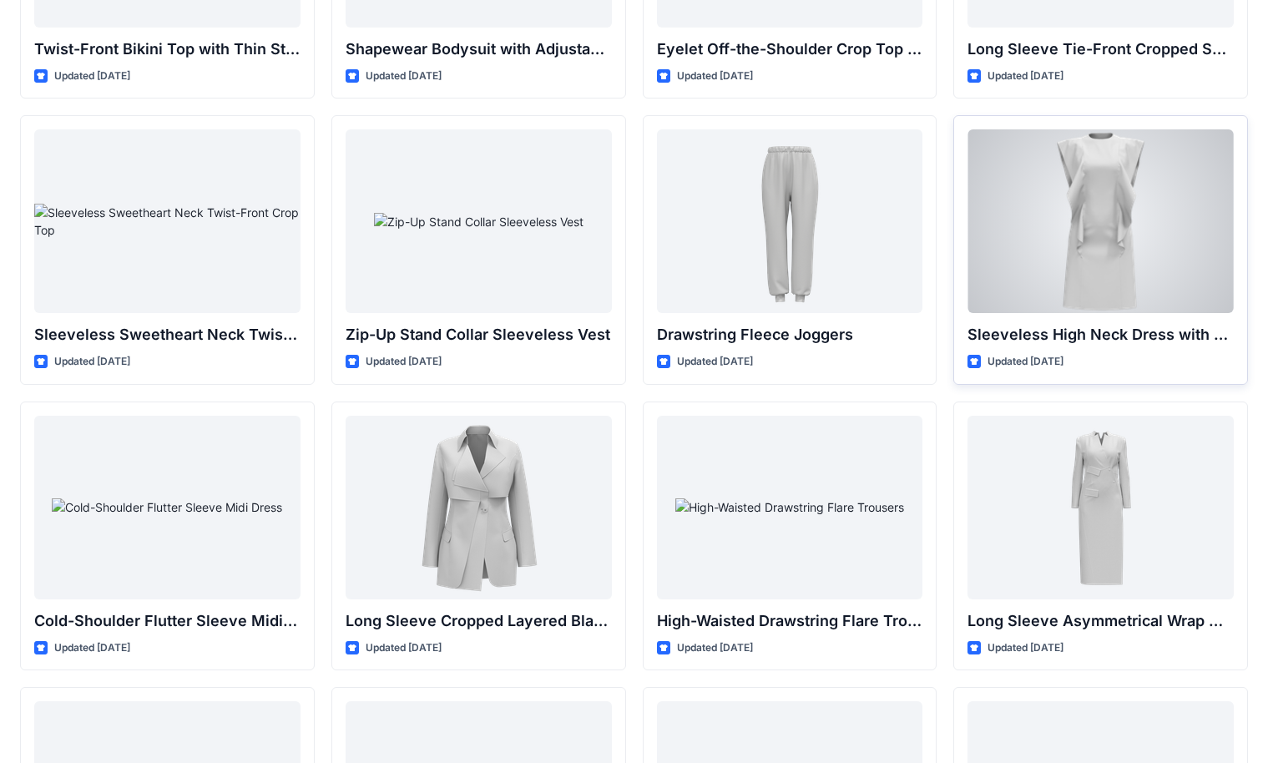
click at [834, 295] on div at bounding box center [1100, 221] width 266 height 184
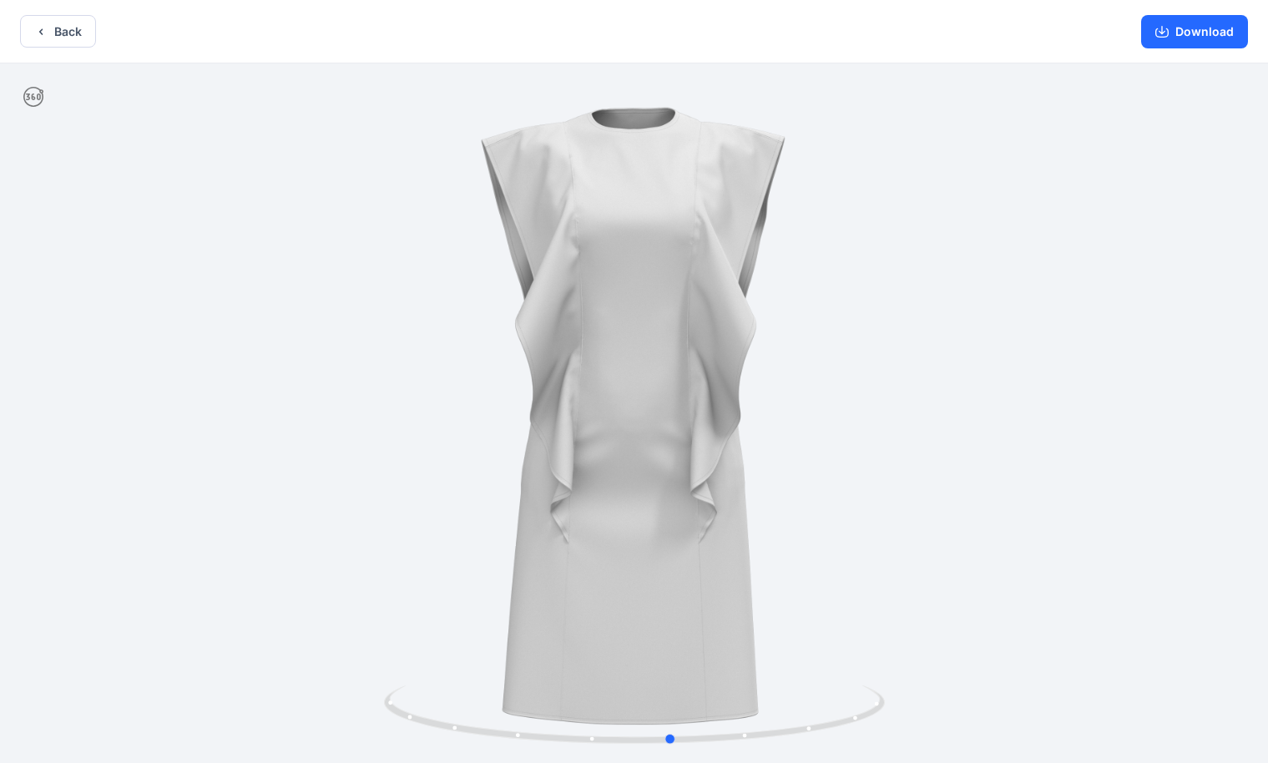
drag, startPoint x: 325, startPoint y: 346, endPoint x: 337, endPoint y: 358, distance: 17.7
click at [346, 357] on div at bounding box center [634, 414] width 1268 height 703
drag, startPoint x: 299, startPoint y: 368, endPoint x: 275, endPoint y: 437, distance: 73.4
click at [285, 463] on div at bounding box center [634, 414] width 1268 height 703
click at [834, 33] on button "Download" at bounding box center [1194, 31] width 107 height 33
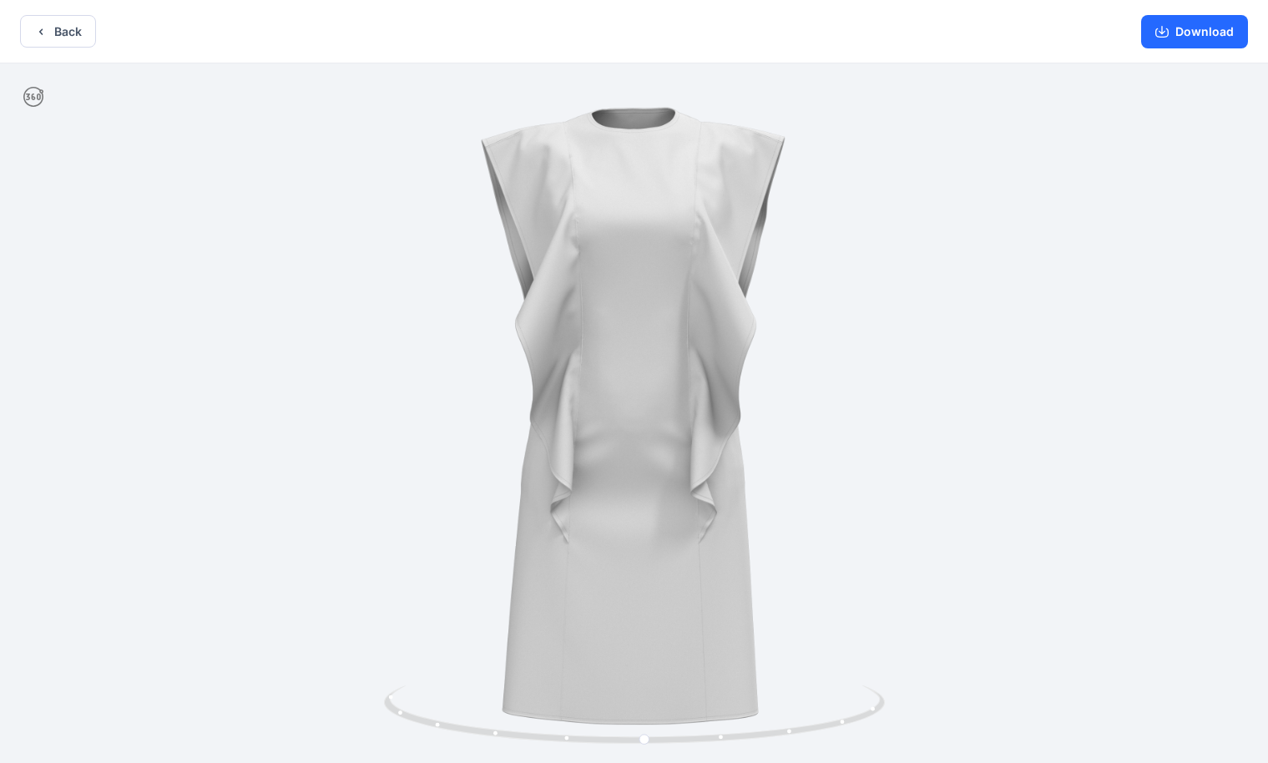
click at [290, 573] on div at bounding box center [634, 414] width 1268 height 703
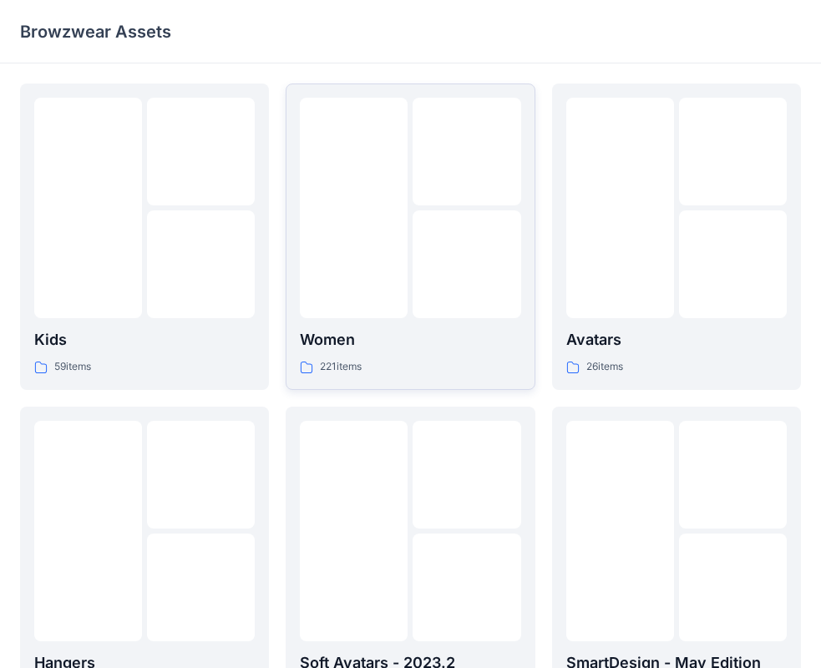
click at [440, 313] on div at bounding box center [466, 264] width 108 height 108
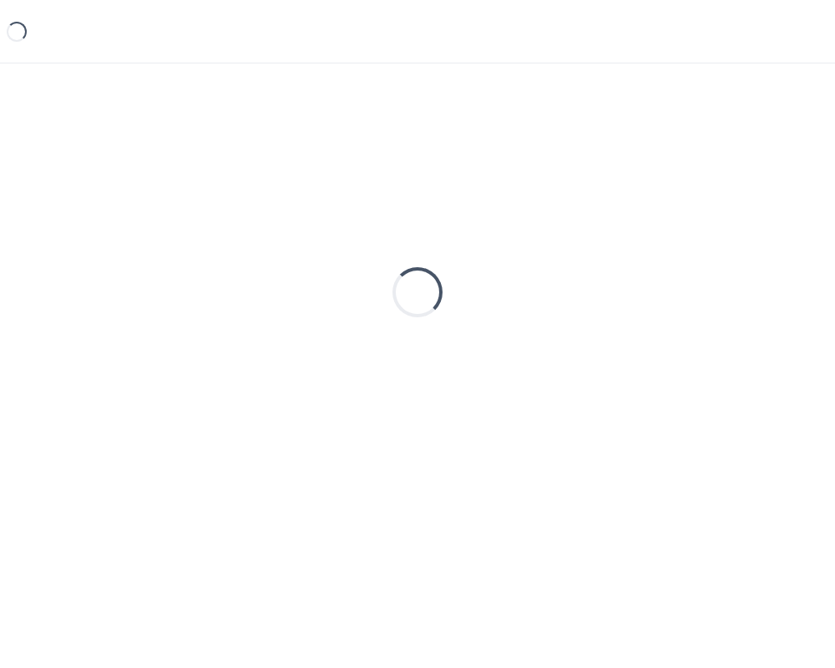
click at [440, 313] on div "Loading..." at bounding box center [417, 292] width 50 height 50
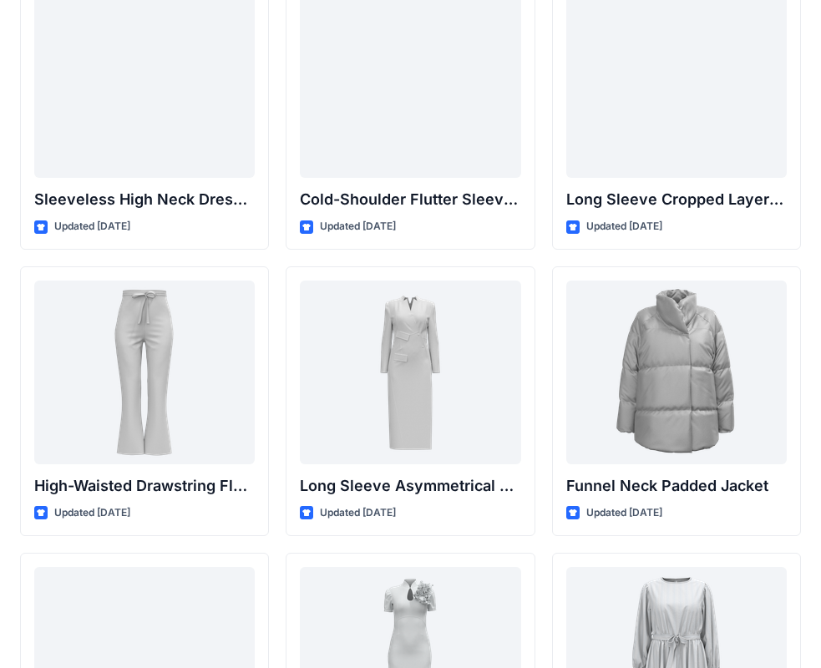
scroll to position [6069, 0]
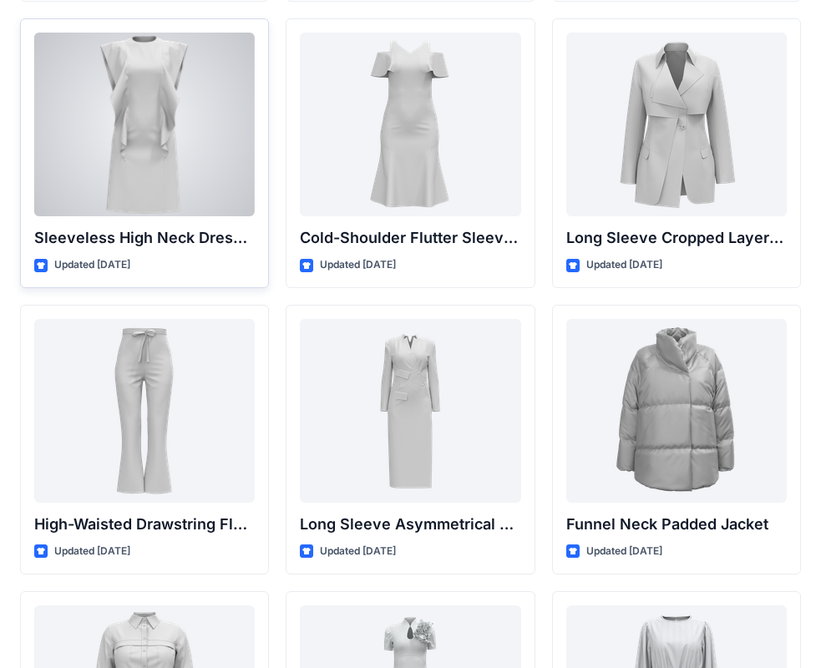
click at [186, 174] on div at bounding box center [144, 125] width 220 height 184
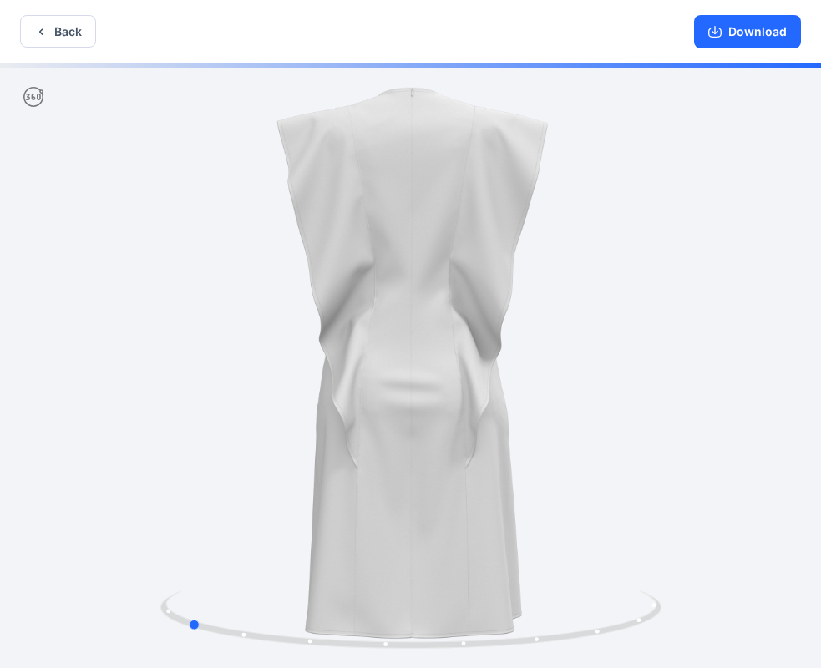
drag, startPoint x: 184, startPoint y: 303, endPoint x: 559, endPoint y: 466, distance: 408.6
click at [553, 466] on div at bounding box center [410, 367] width 821 height 608
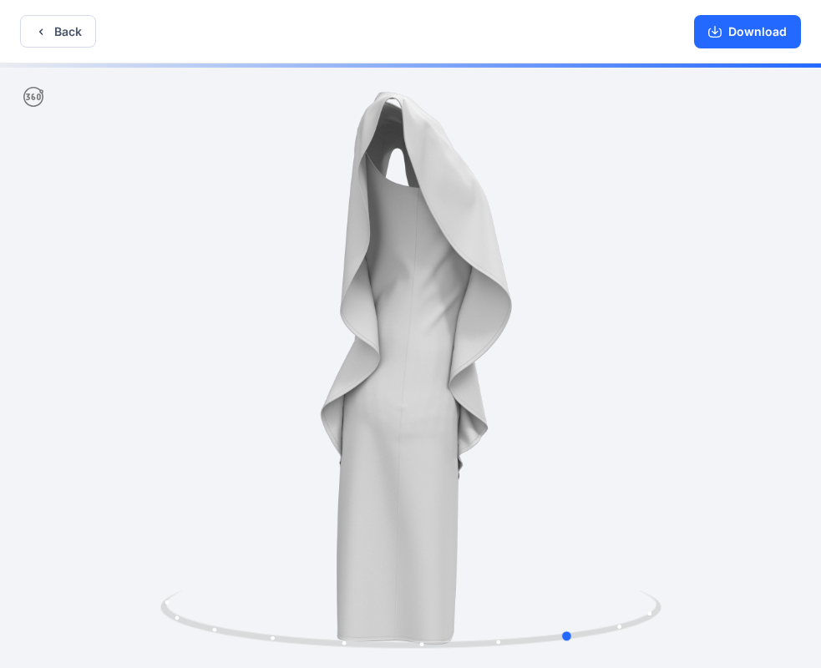
drag, startPoint x: 341, startPoint y: 465, endPoint x: 630, endPoint y: 462, distance: 289.7
click at [630, 462] on div at bounding box center [410, 367] width 821 height 608
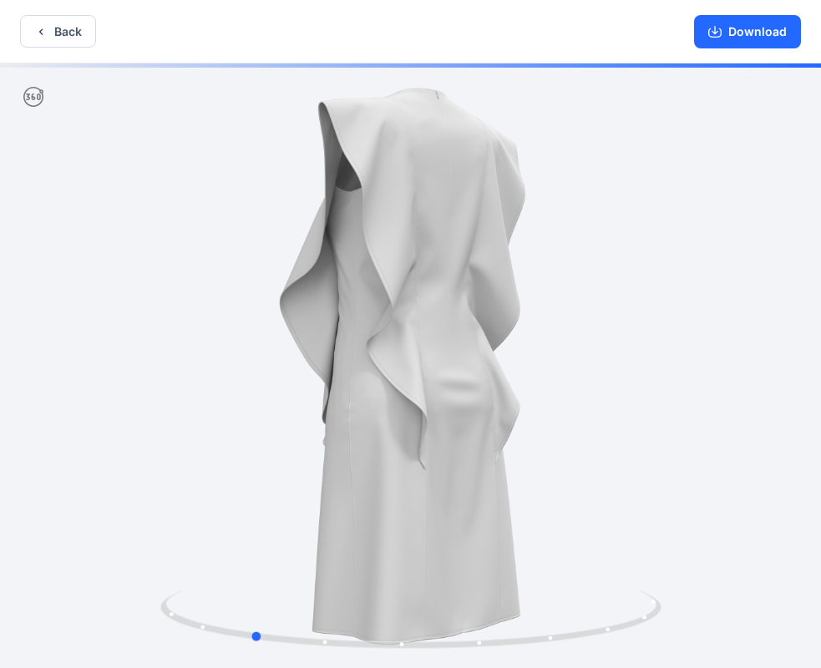
drag, startPoint x: 446, startPoint y: 487, endPoint x: 627, endPoint y: 447, distance: 185.5
click at [625, 449] on div at bounding box center [410, 367] width 821 height 608
